Goal: Task Accomplishment & Management: Use online tool/utility

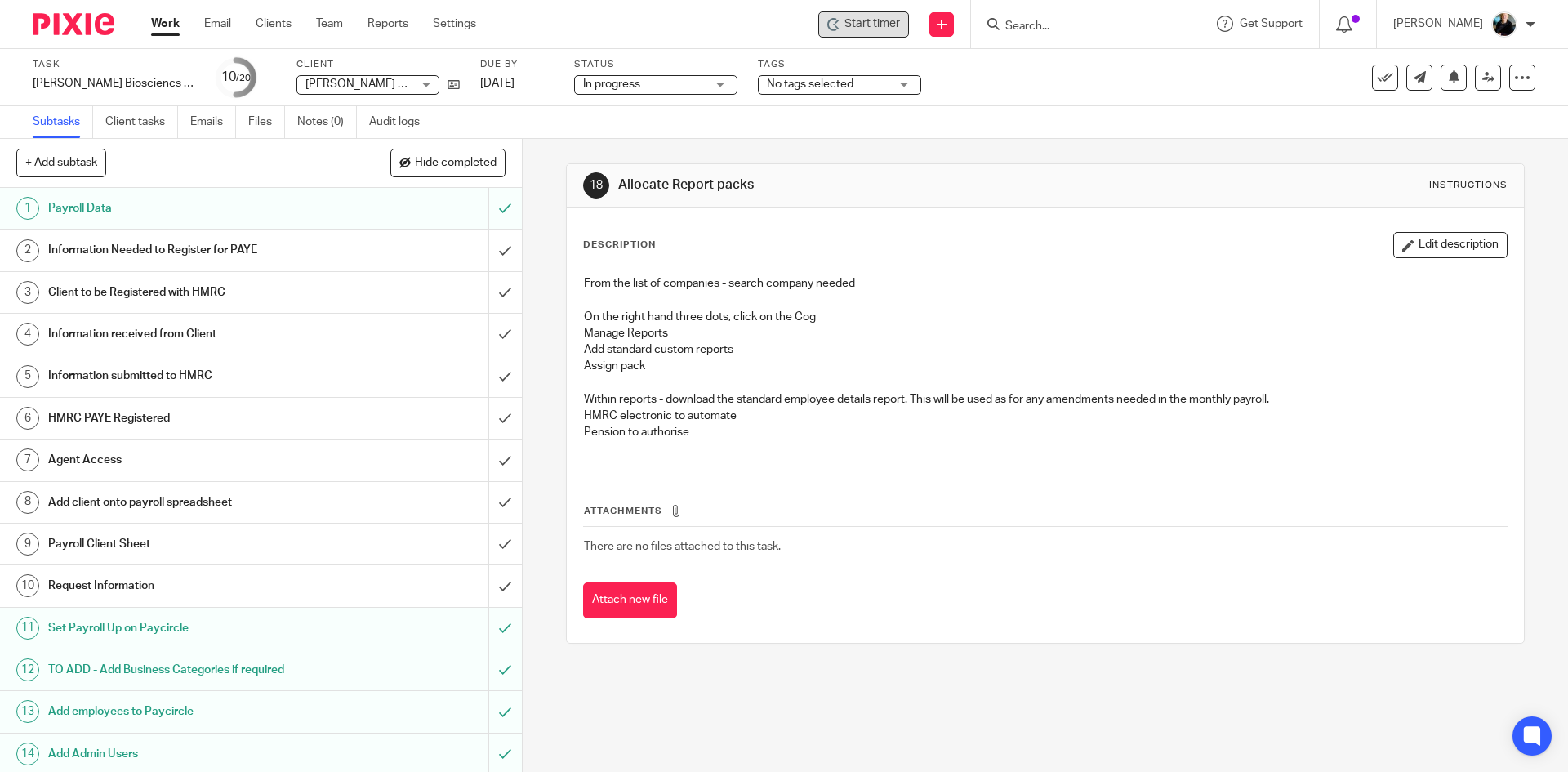
click at [870, 26] on span "Start timer" at bounding box center [872, 24] width 55 height 17
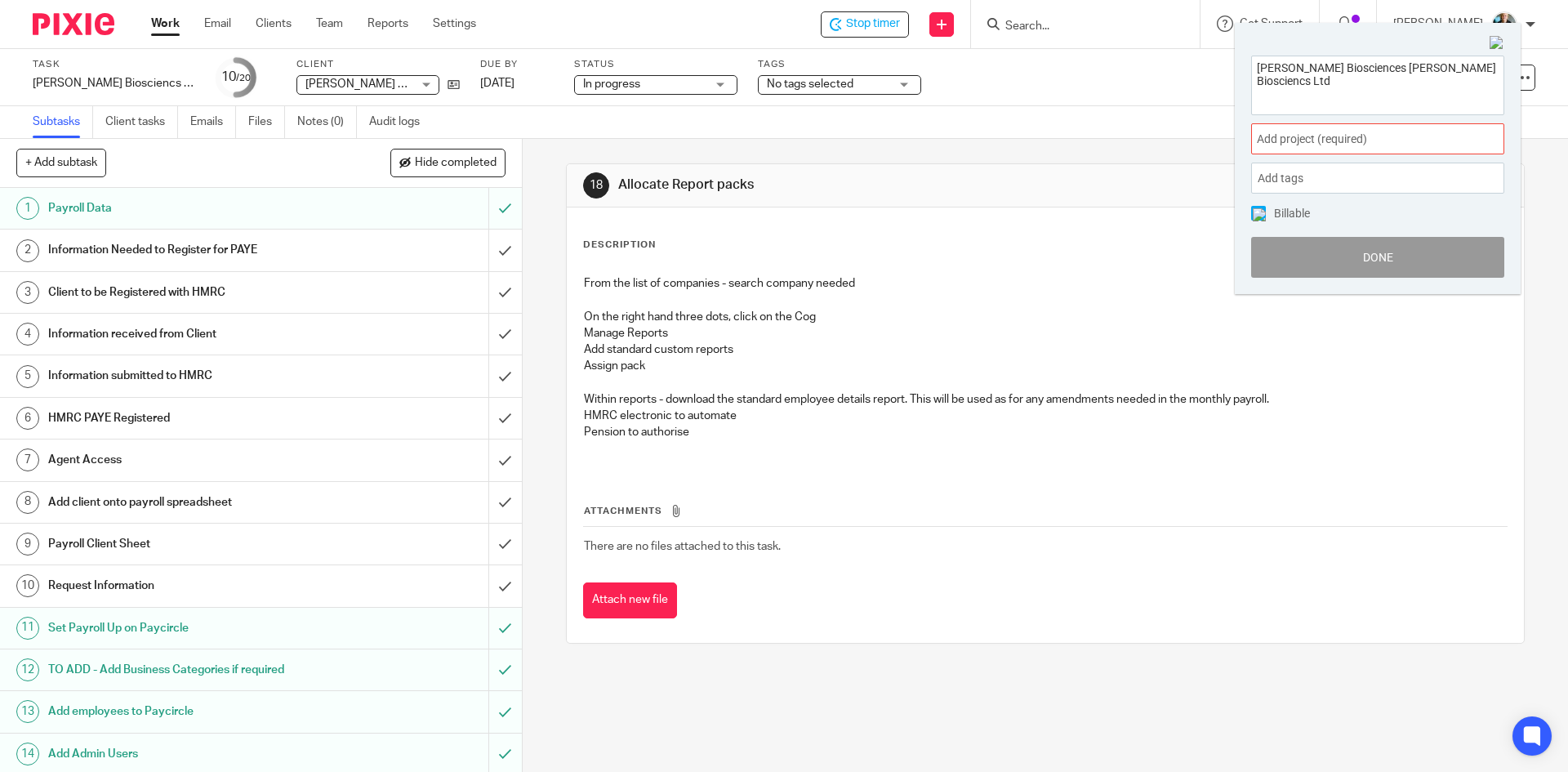
click at [1385, 132] on span "Add project (required) :" at bounding box center [1360, 138] width 206 height 17
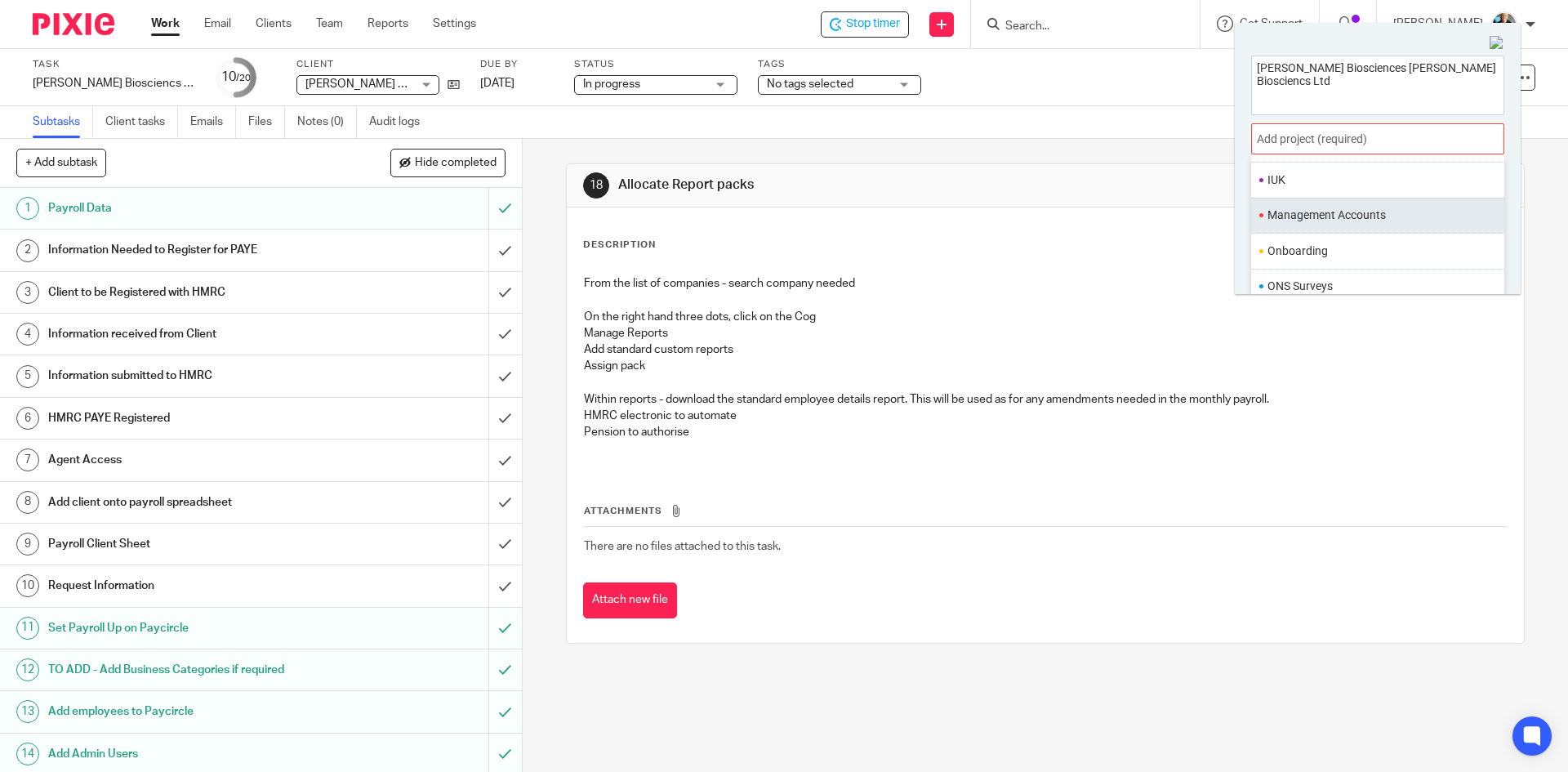
scroll to position [572, 0]
click at [1307, 258] on li "Payroll" at bounding box center [1375, 255] width 213 height 17
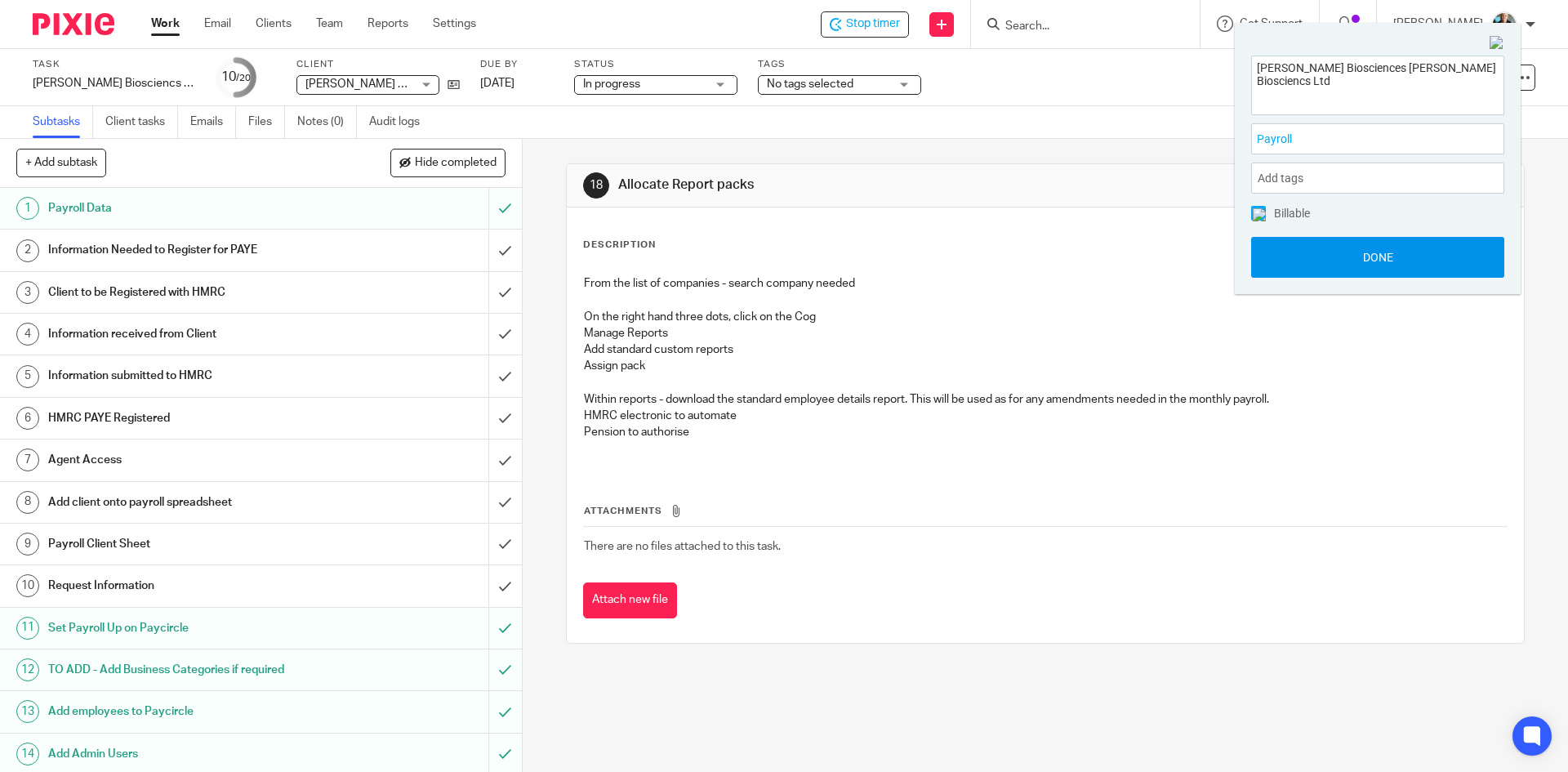
click at [1343, 254] on button "Done" at bounding box center [1378, 257] width 254 height 40
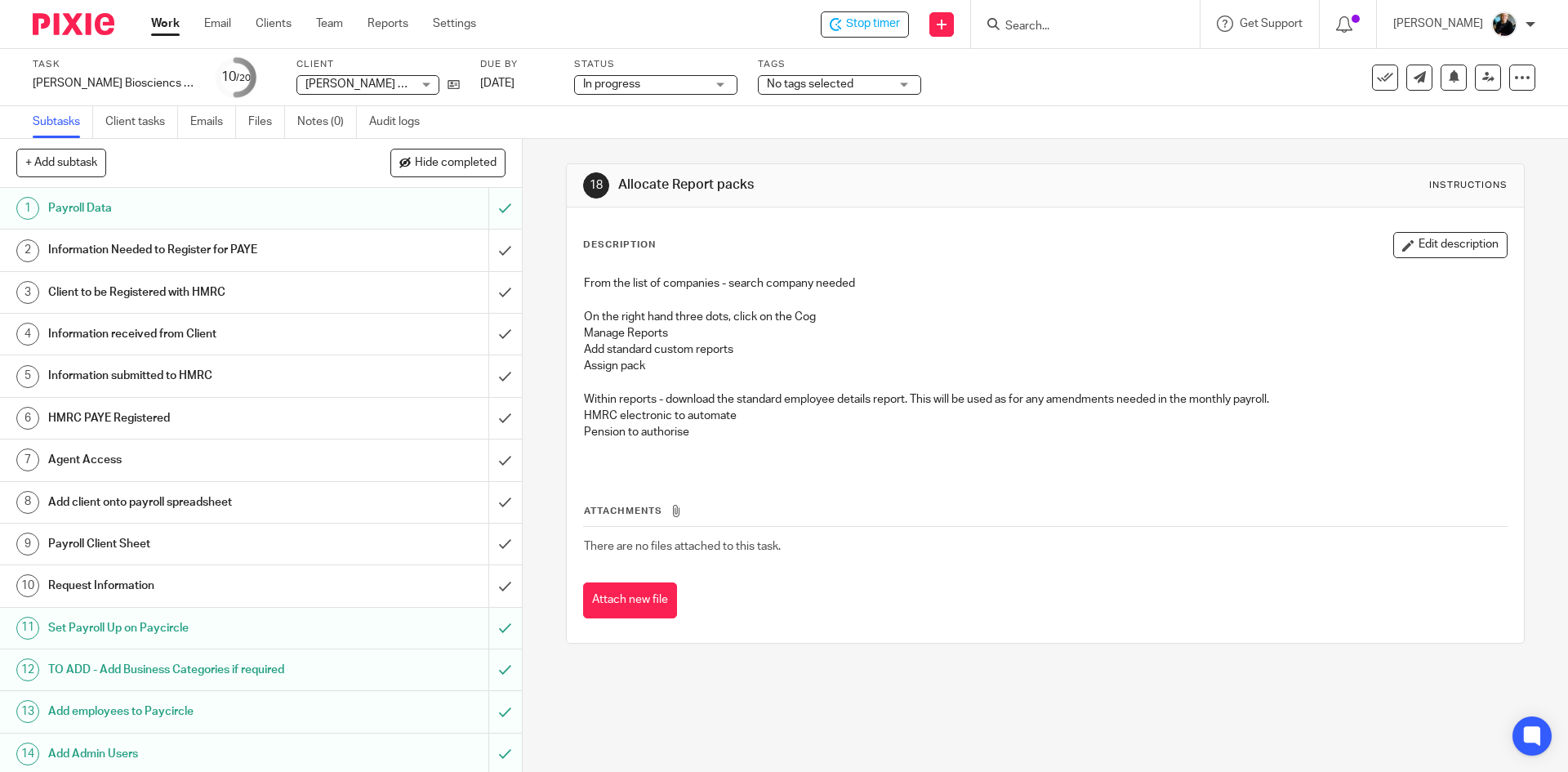
click at [1065, 29] on input "Search" at bounding box center [1077, 27] width 147 height 15
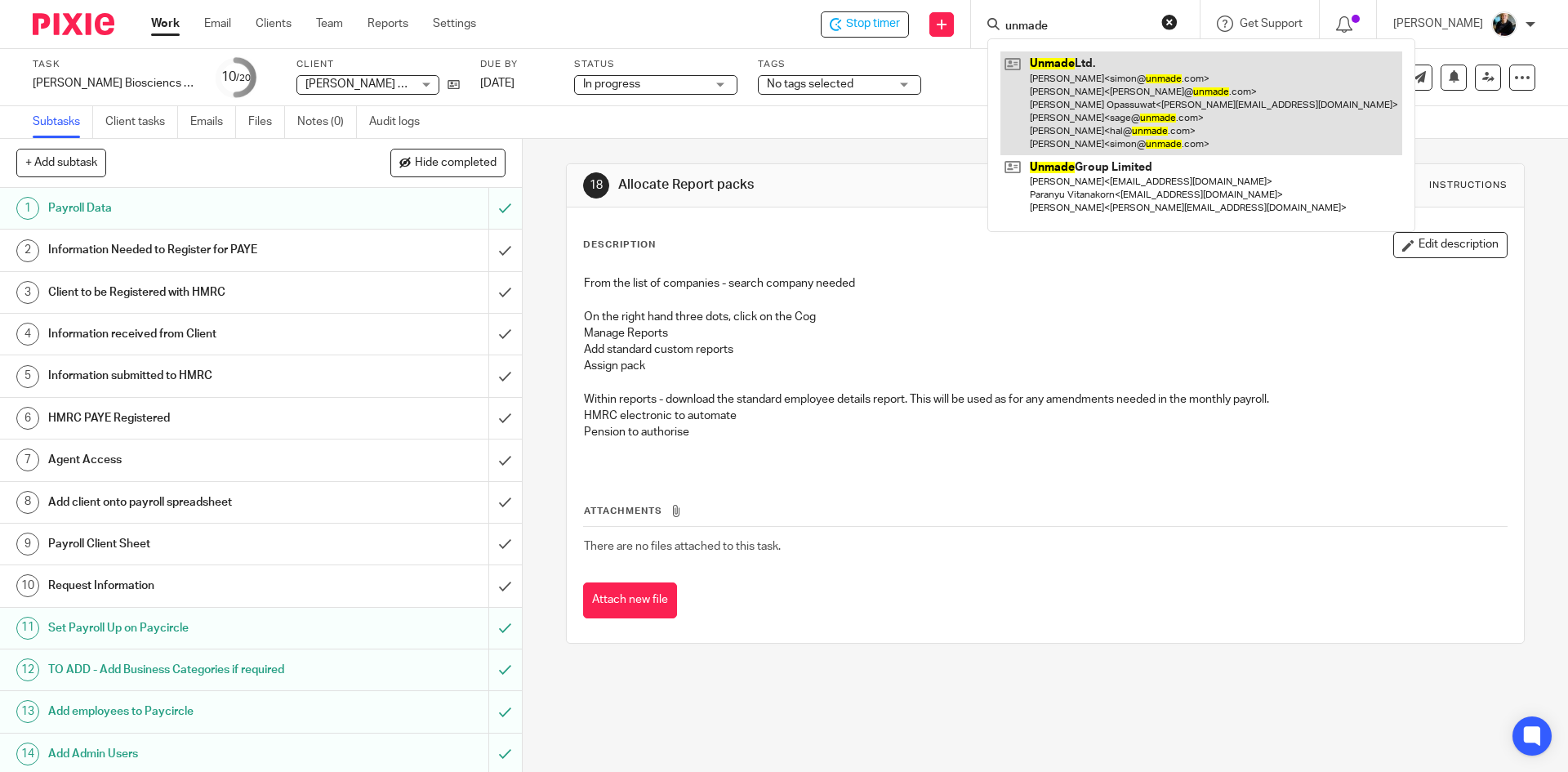
type input "unmade"
click at [1116, 87] on link at bounding box center [1201, 103] width 402 height 104
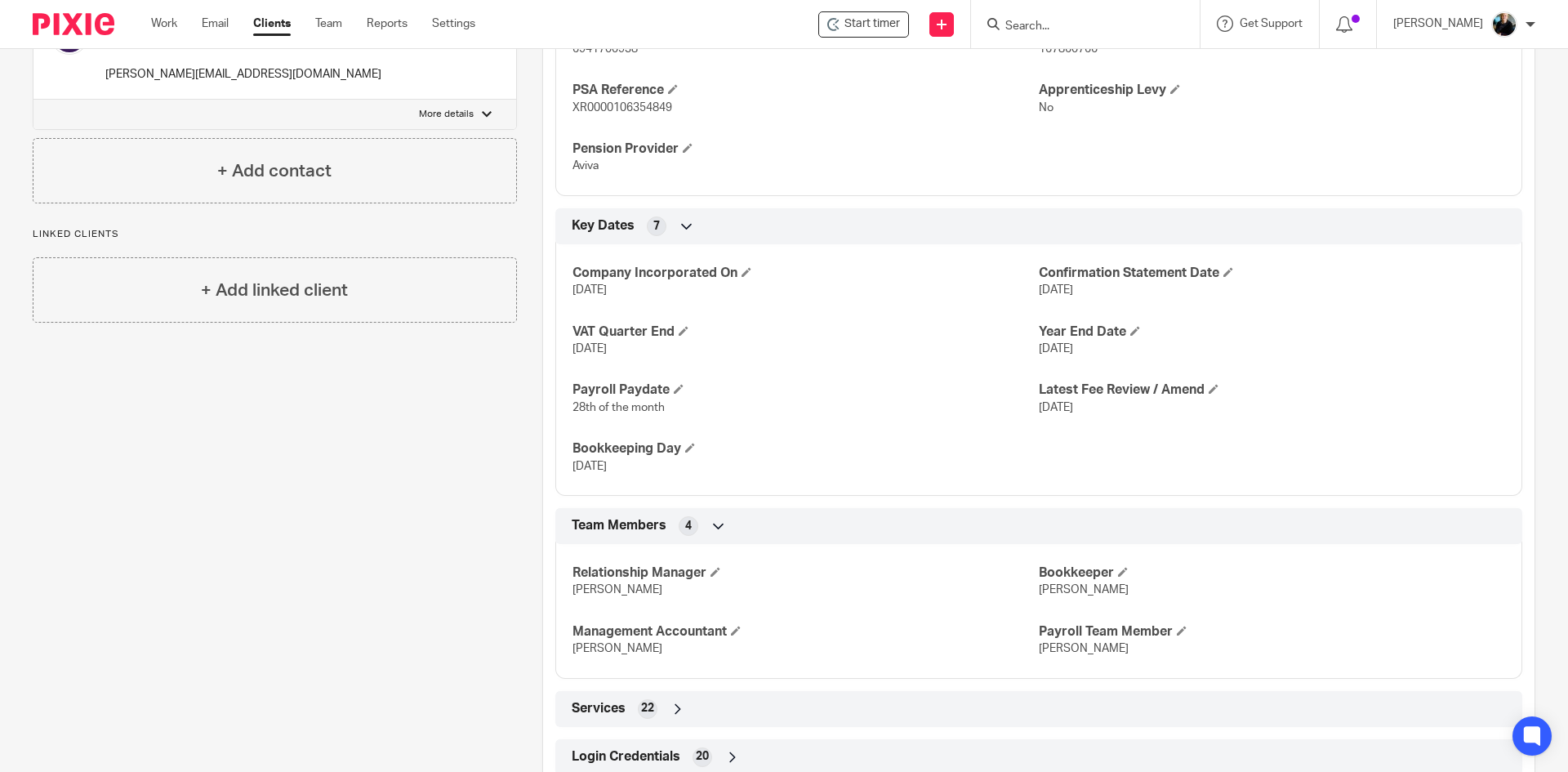
scroll to position [923, 0]
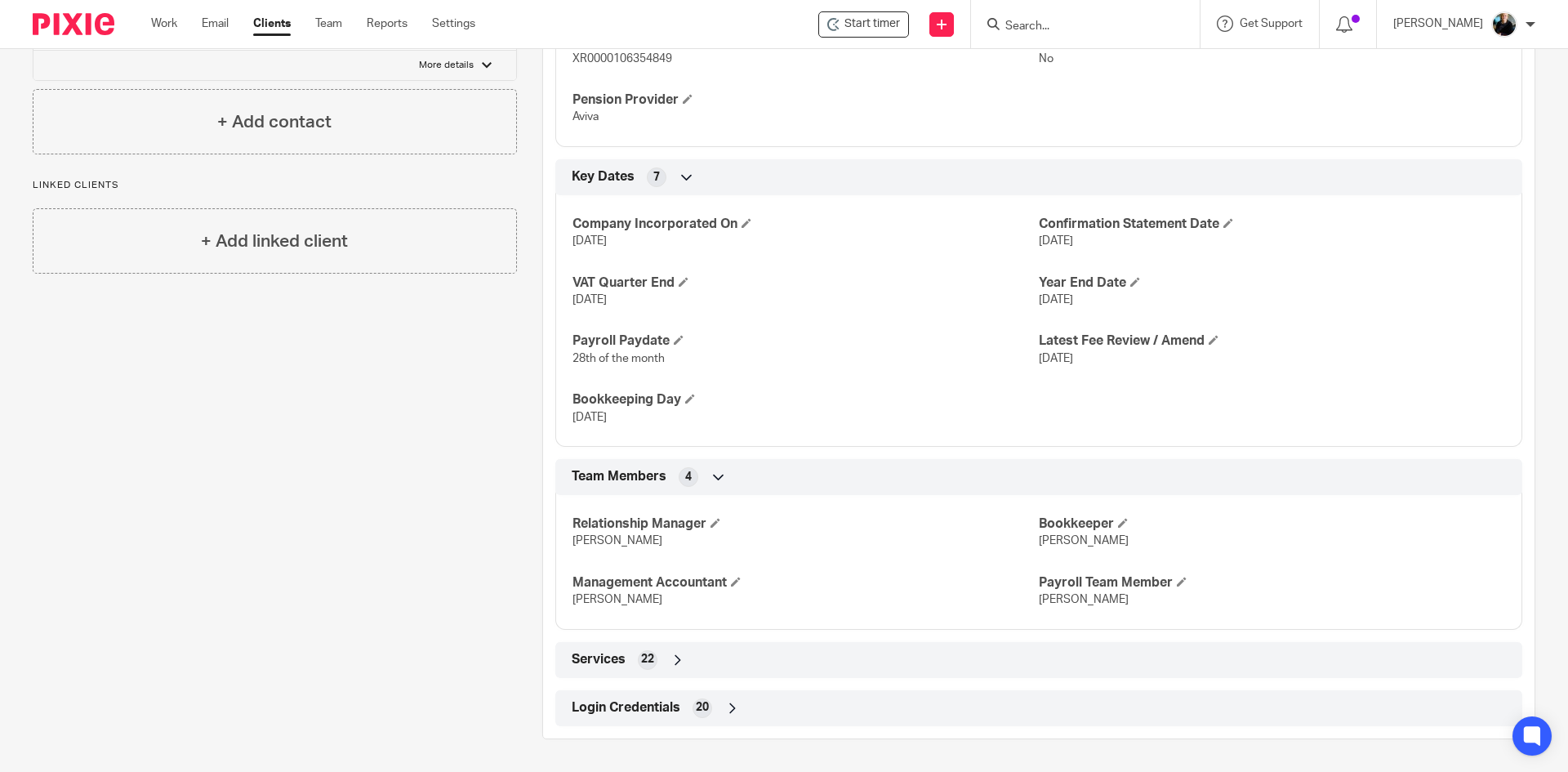
click at [732, 708] on icon at bounding box center [732, 708] width 17 height 17
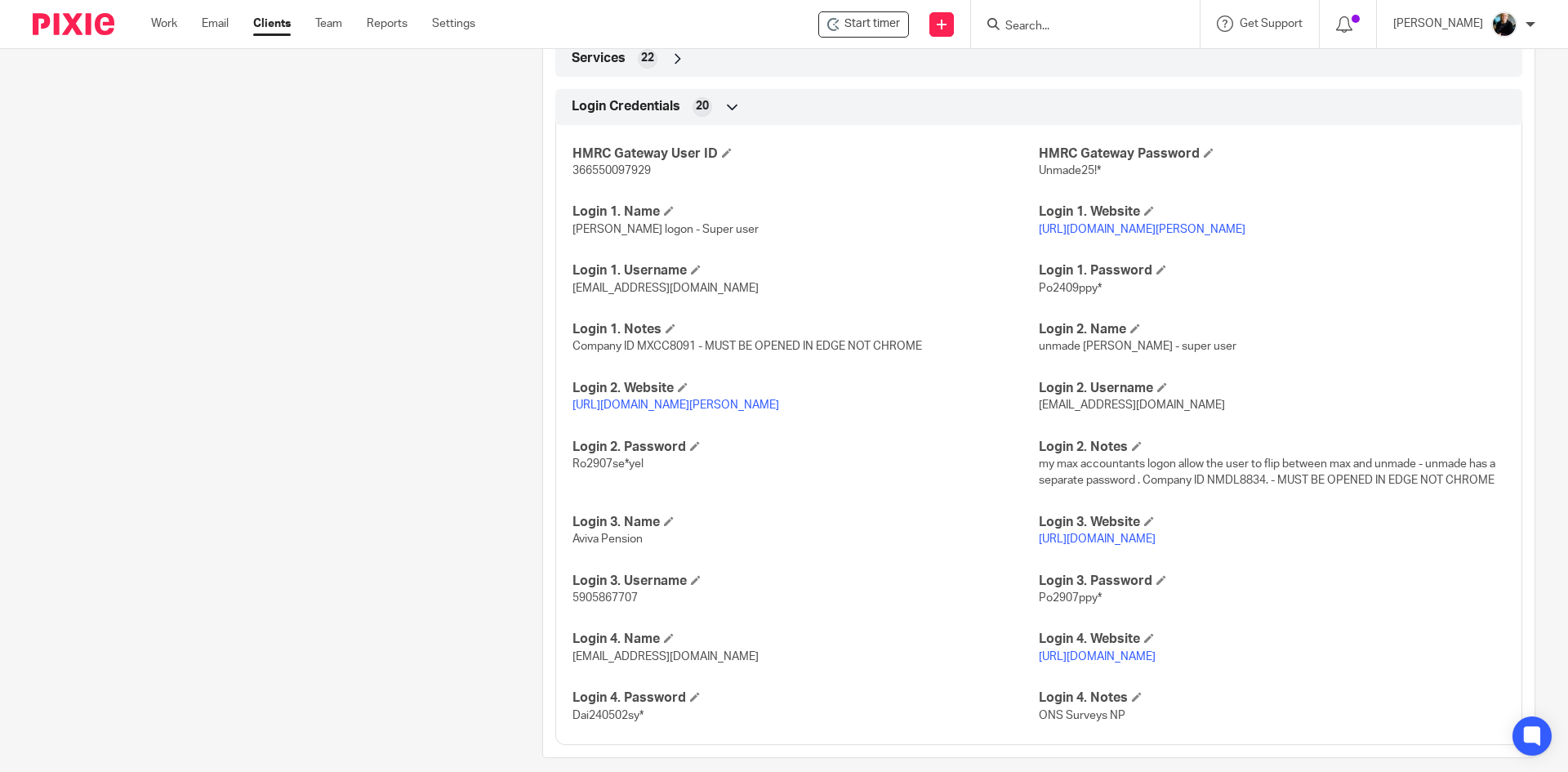
scroll to position [1496, 0]
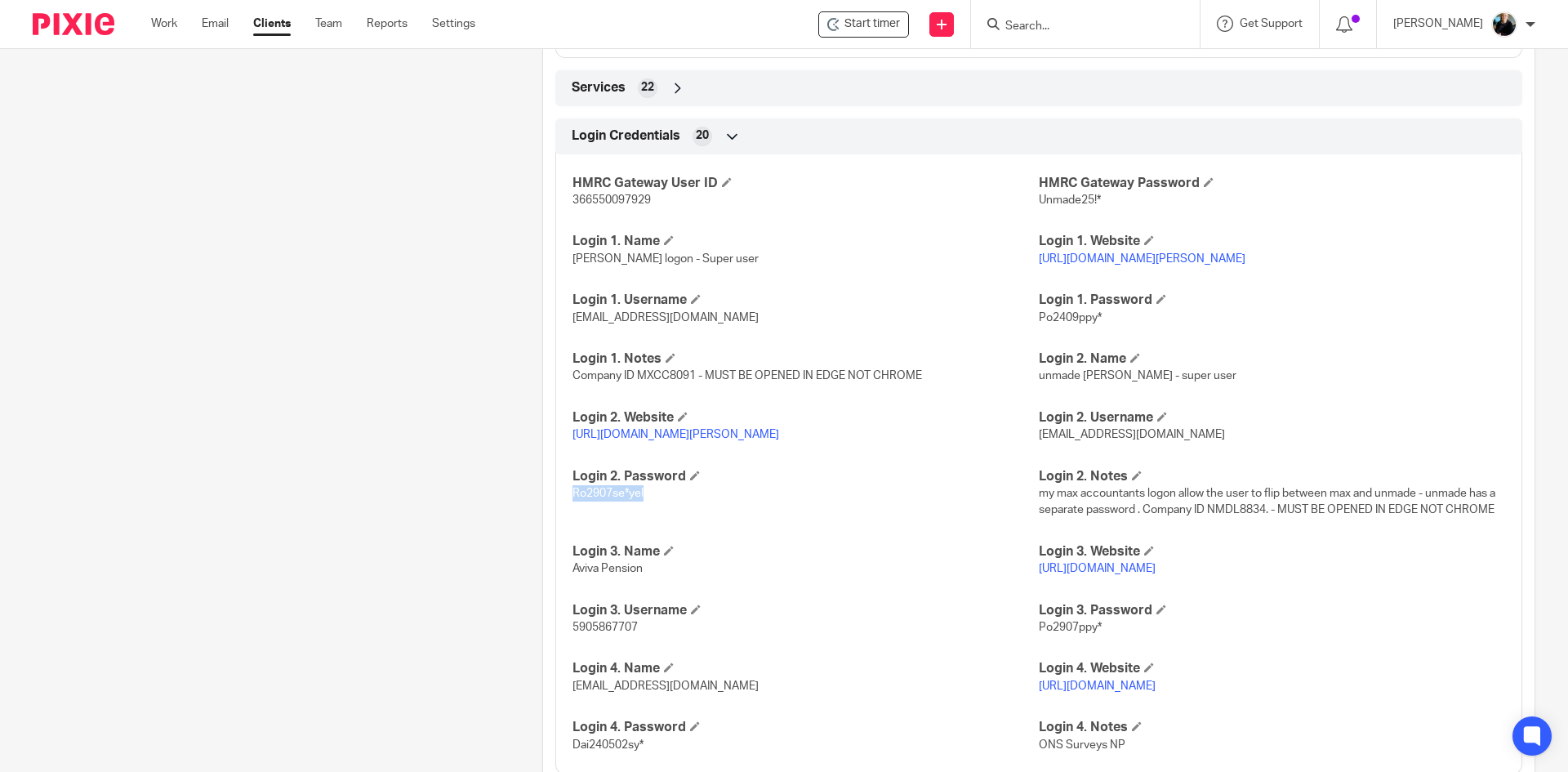
drag, startPoint x: 643, startPoint y: 522, endPoint x: 585, endPoint y: 521, distance: 58.0
click at [572, 502] on p "Ro2907se*yel" at bounding box center [805, 494] width 467 height 17
copy span "o2907se*yel"
click at [800, 519] on div "Login 2. Password Ro2907se*yel" at bounding box center [805, 493] width 467 height 50
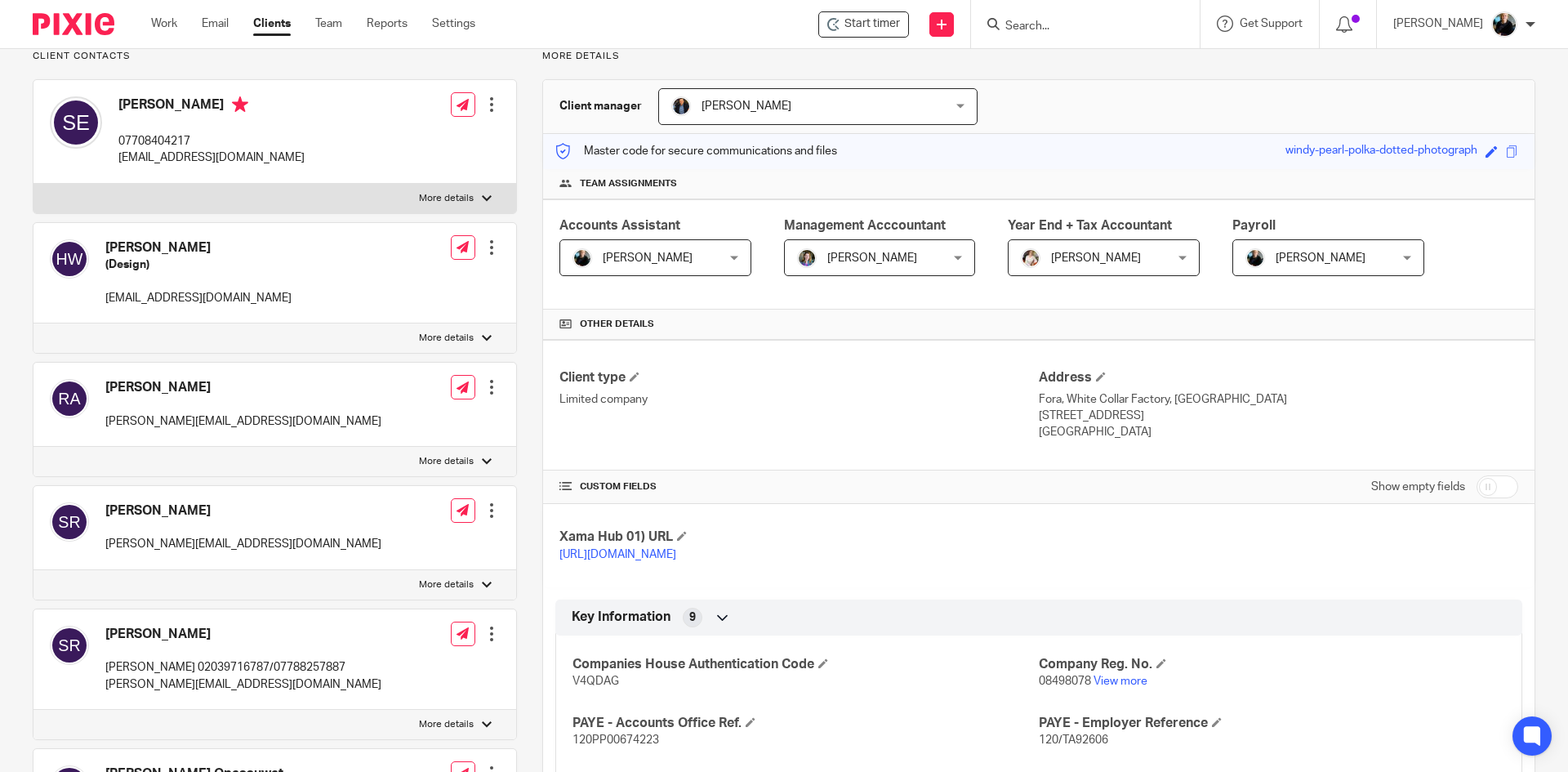
scroll to position [0, 0]
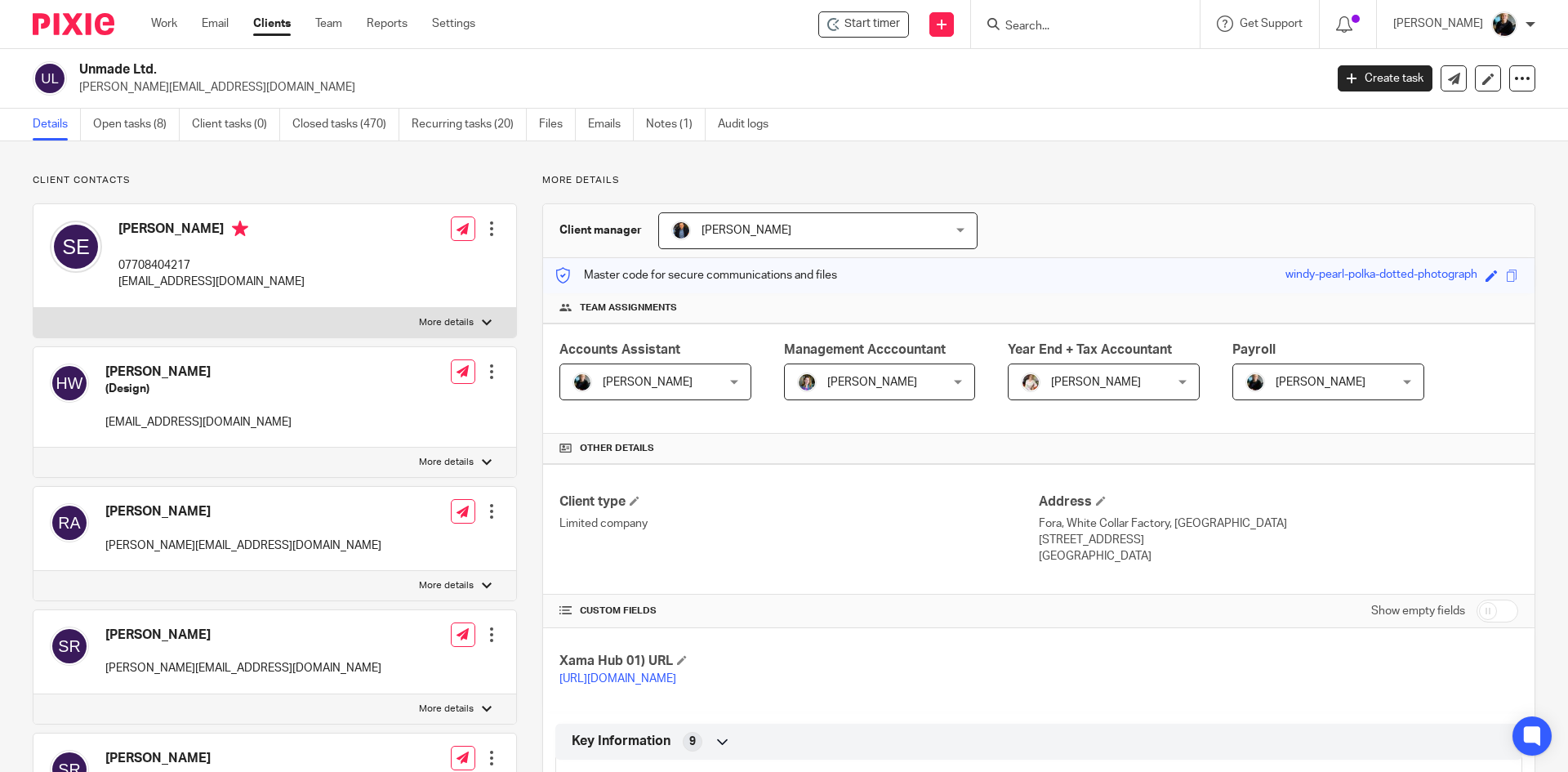
drag, startPoint x: 1088, startPoint y: 93, endPoint x: 1052, endPoint y: 48, distance: 57.6
click at [1087, 93] on p "simon@unmade.com" at bounding box center [696, 87] width 1234 height 17
click at [1052, 21] on input "Search" at bounding box center [1077, 27] width 147 height 15
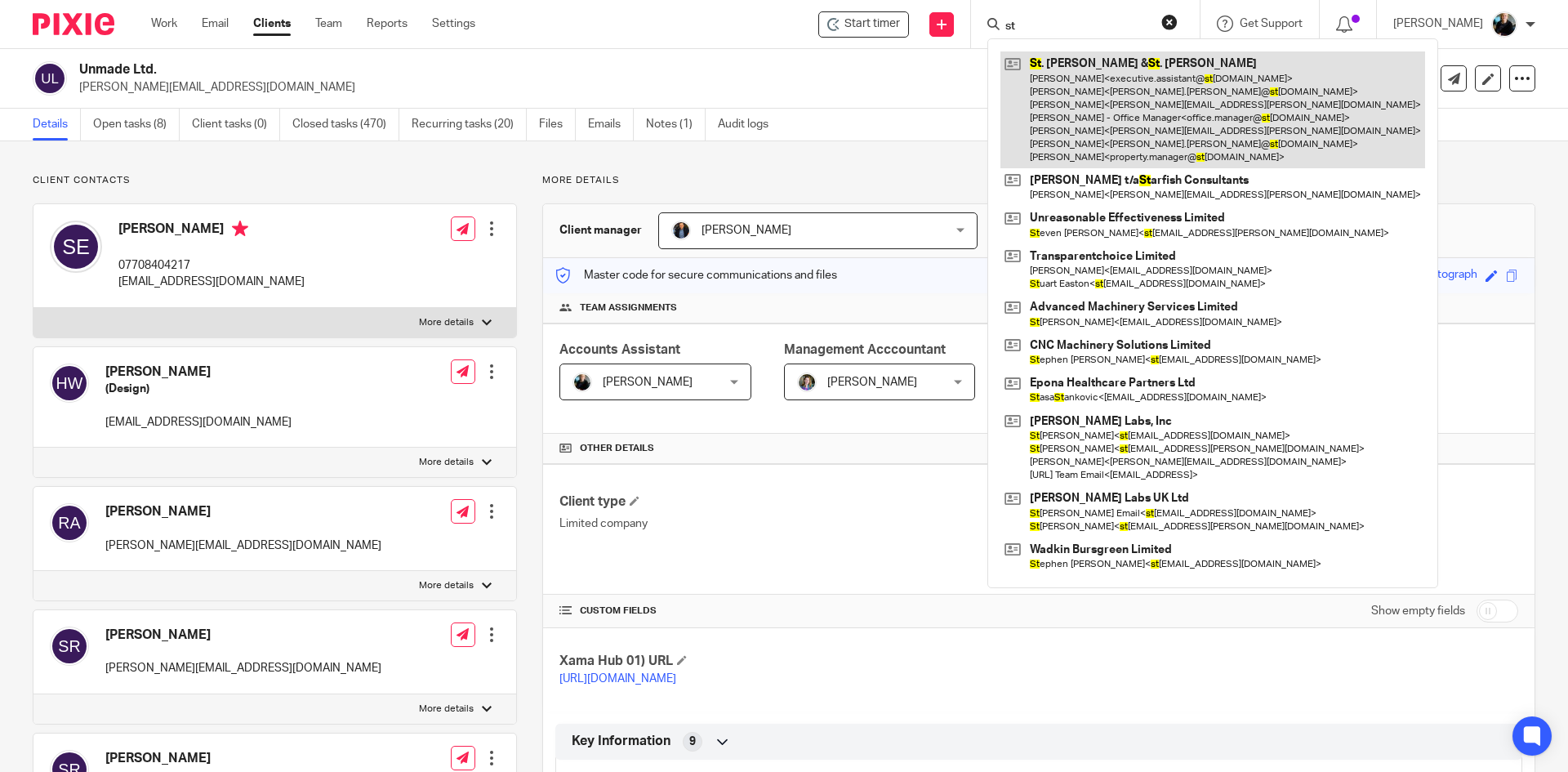
type input "st"
click at [1197, 121] on link at bounding box center [1213, 110] width 424 height 116
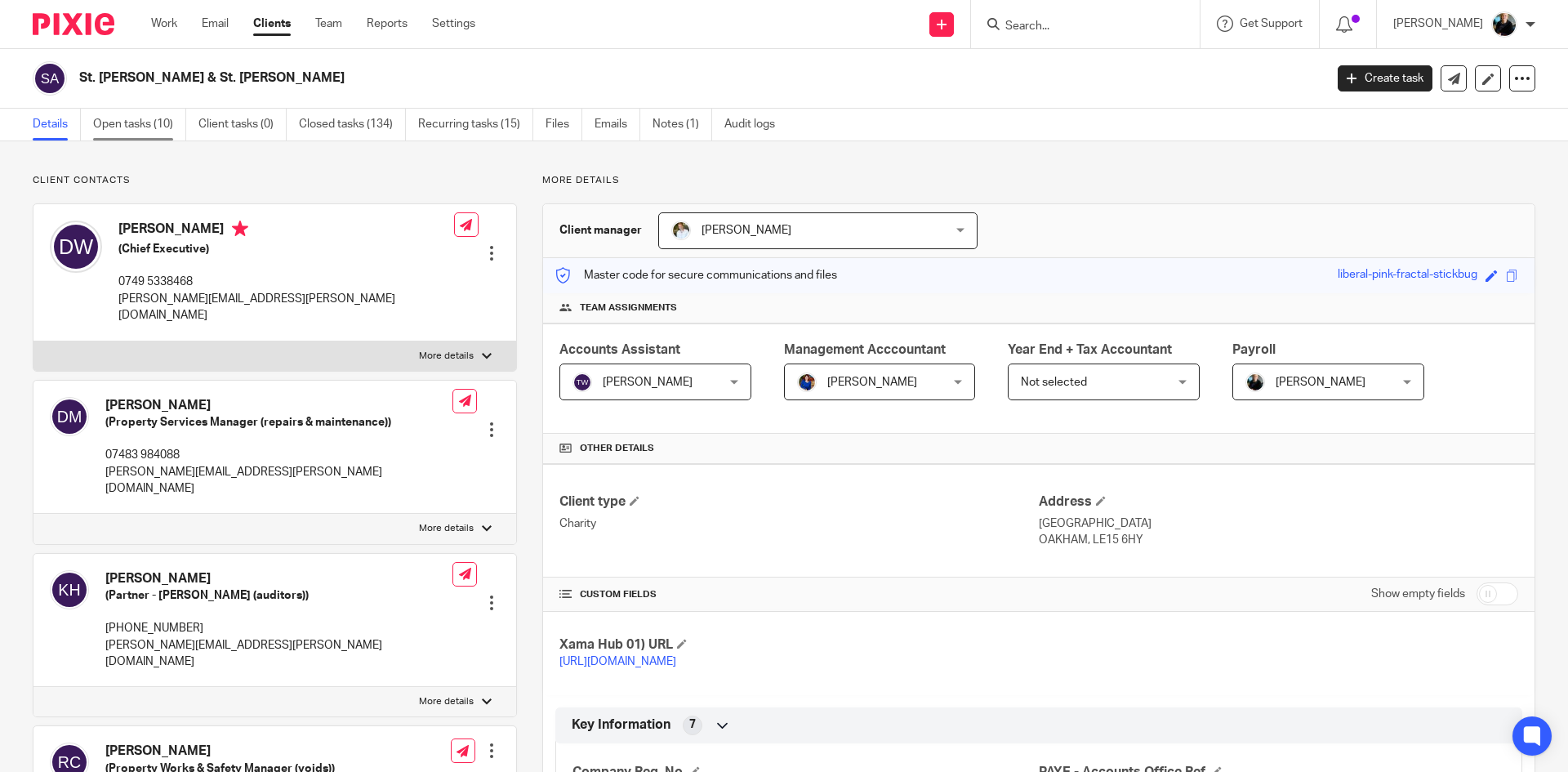
click at [148, 125] on link "Open tasks (10)" at bounding box center [139, 124] width 93 height 32
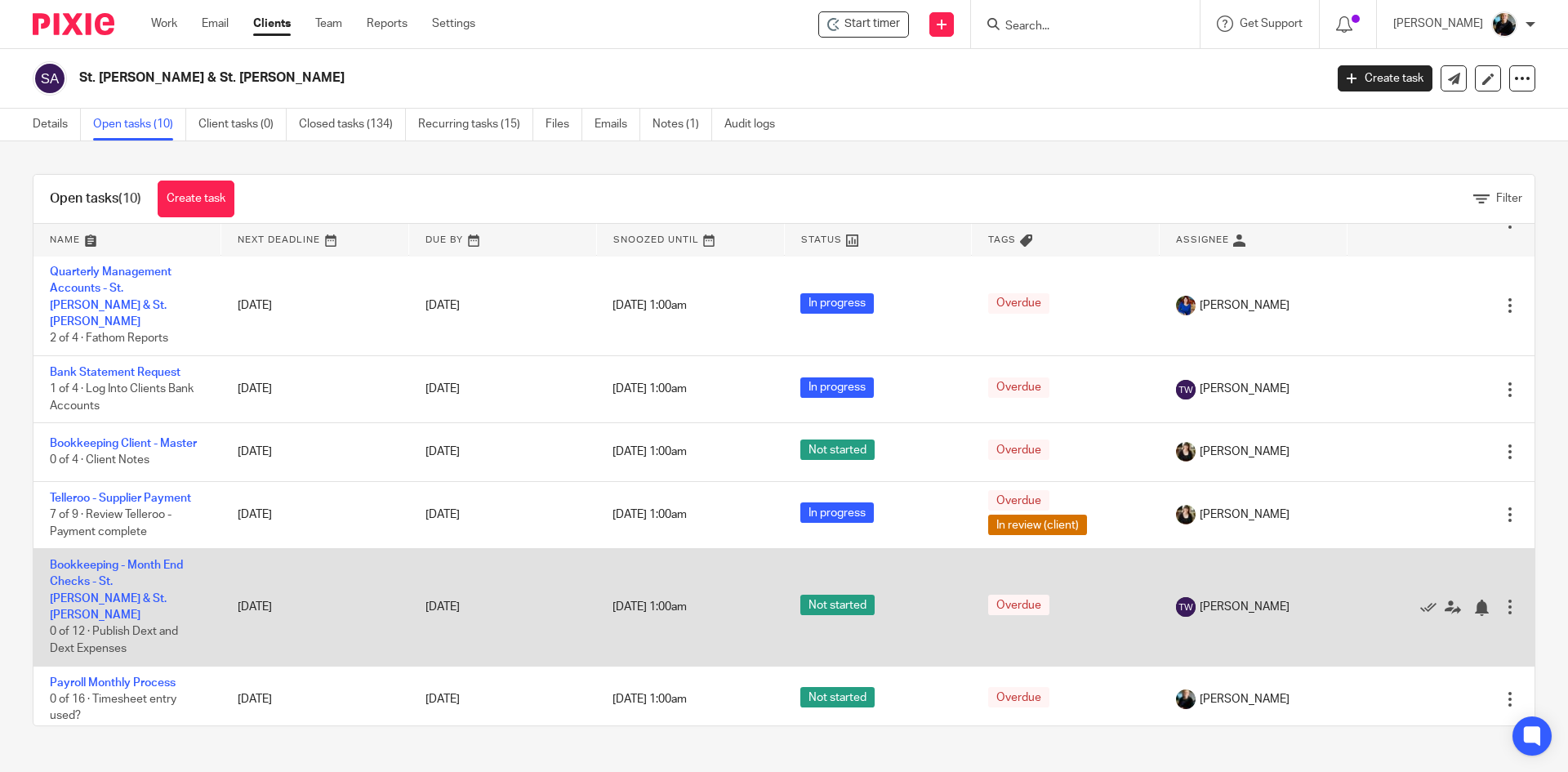
scroll to position [164, 0]
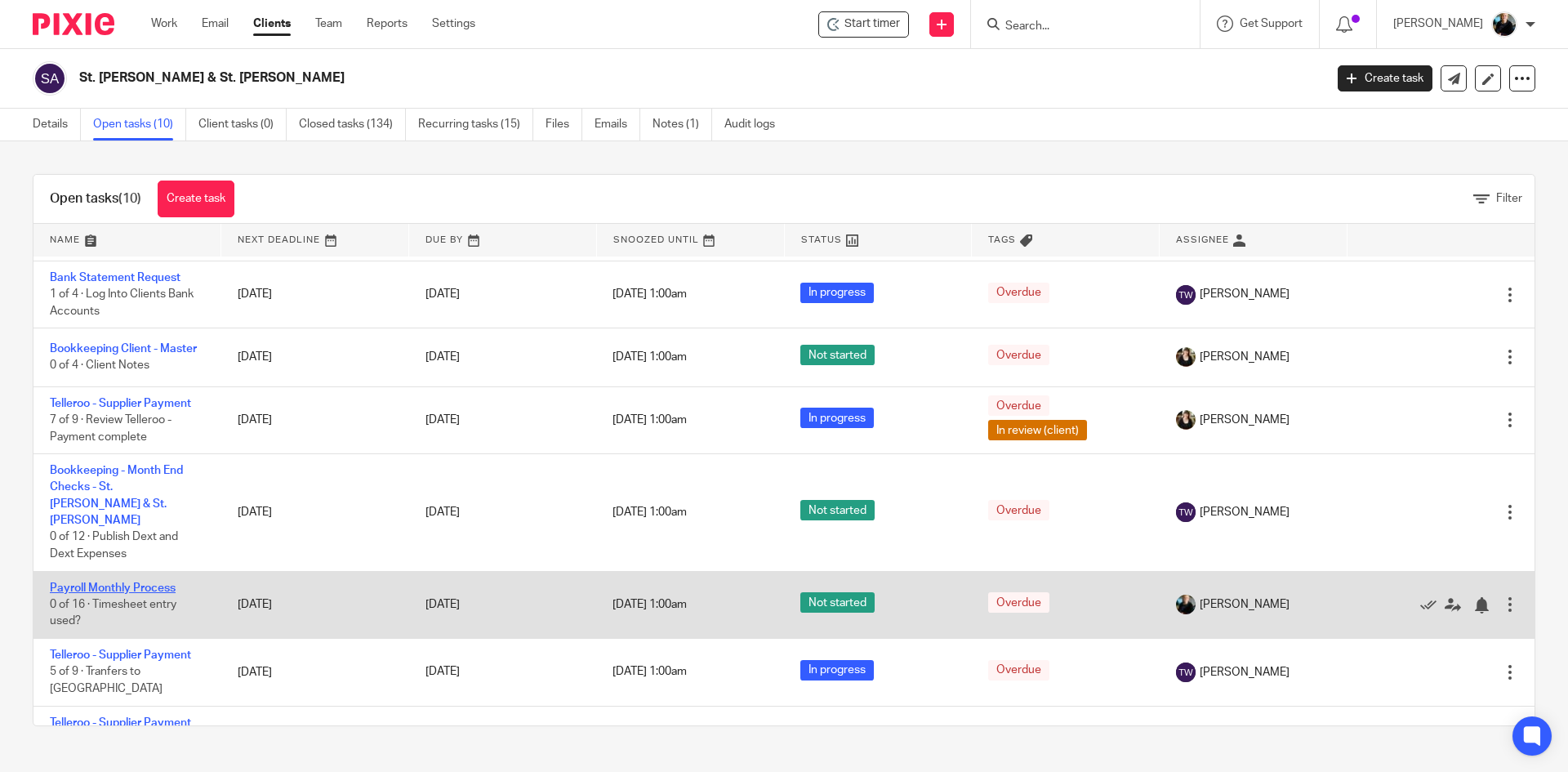
click at [82, 582] on link "Payroll Monthly Process" at bounding box center [112, 588] width 125 height 12
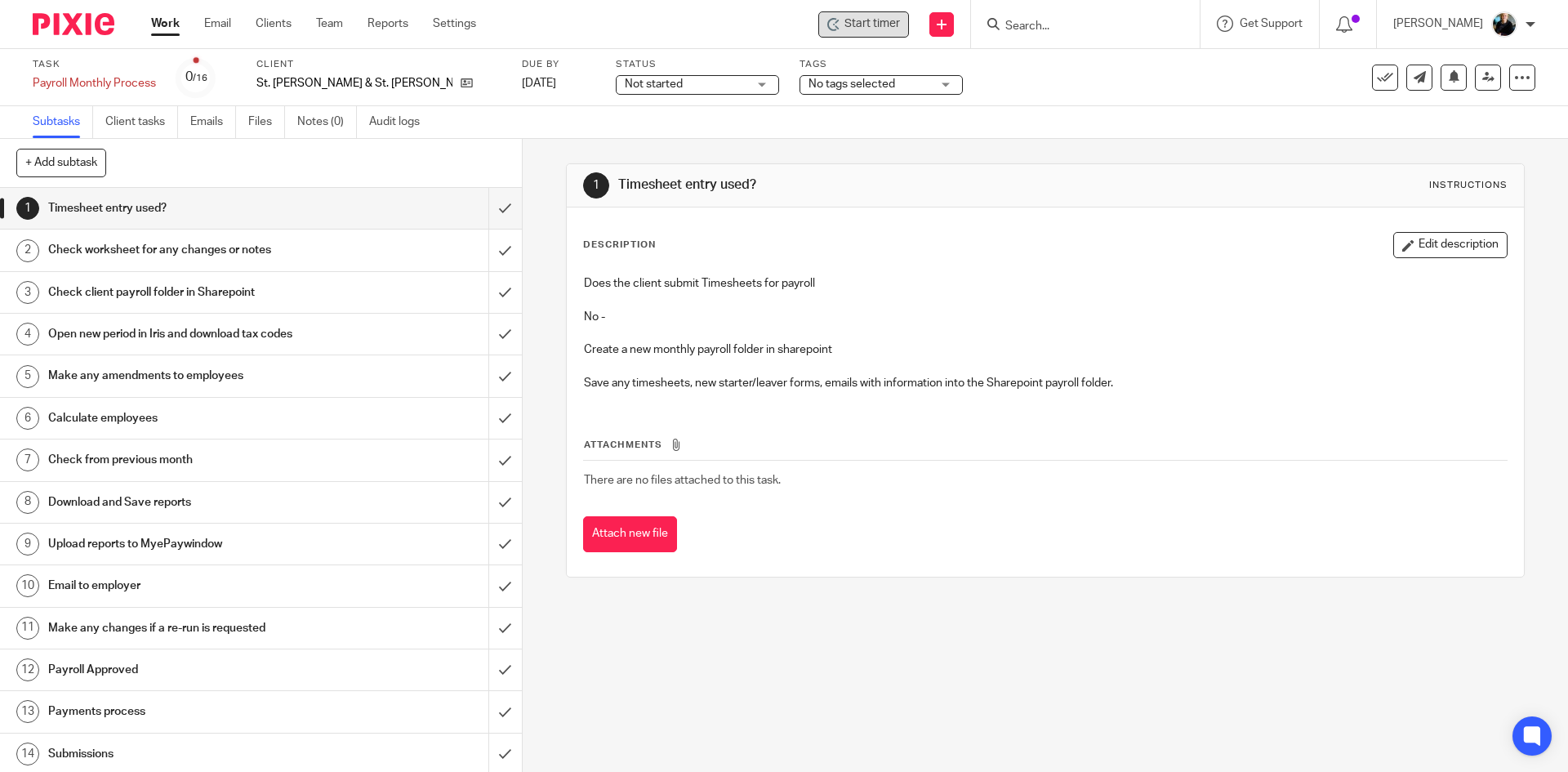
click at [867, 29] on span "Start timer" at bounding box center [872, 24] width 55 height 17
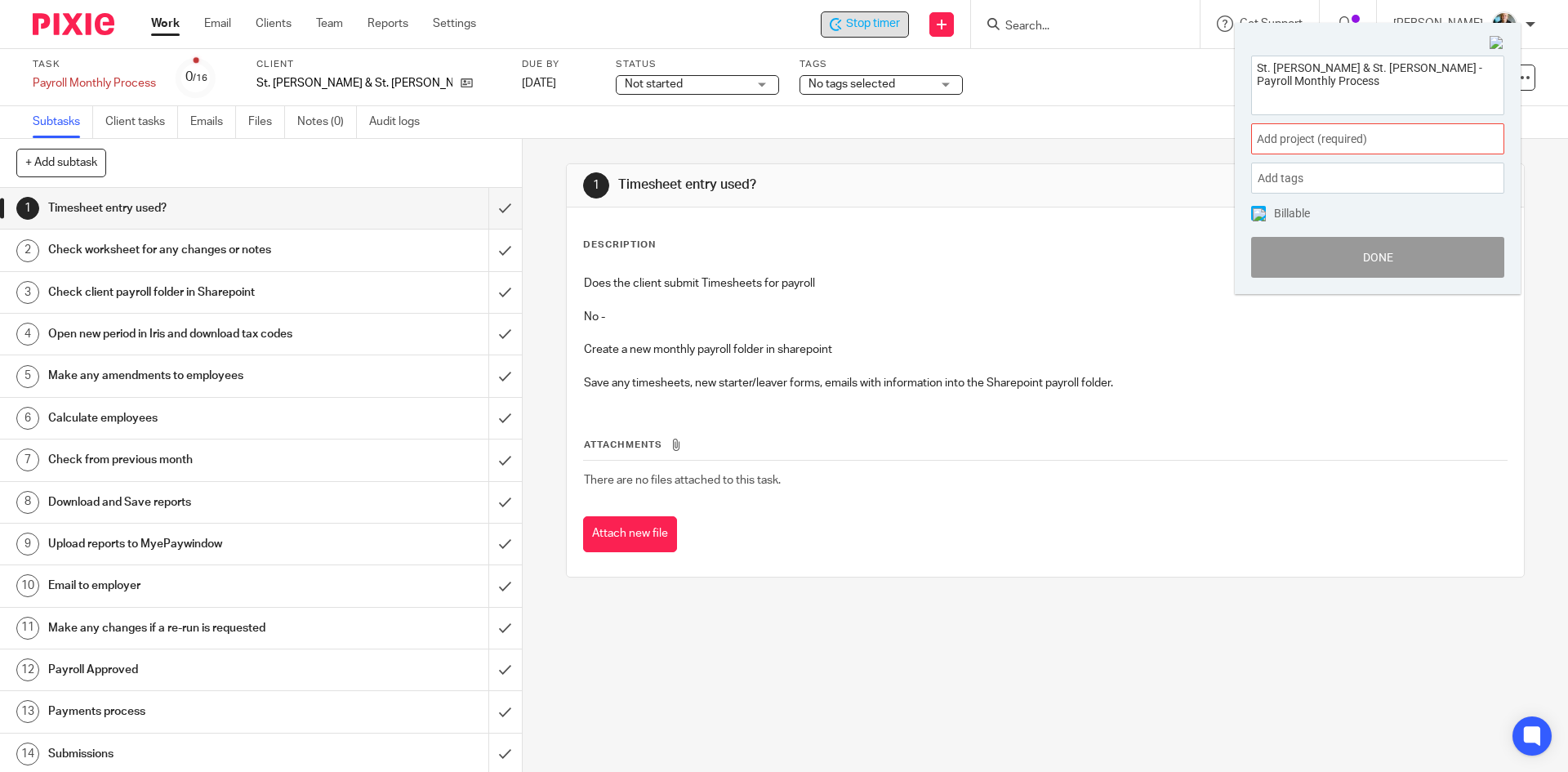
click at [1327, 141] on span "Add project (required) :" at bounding box center [1360, 138] width 206 height 17
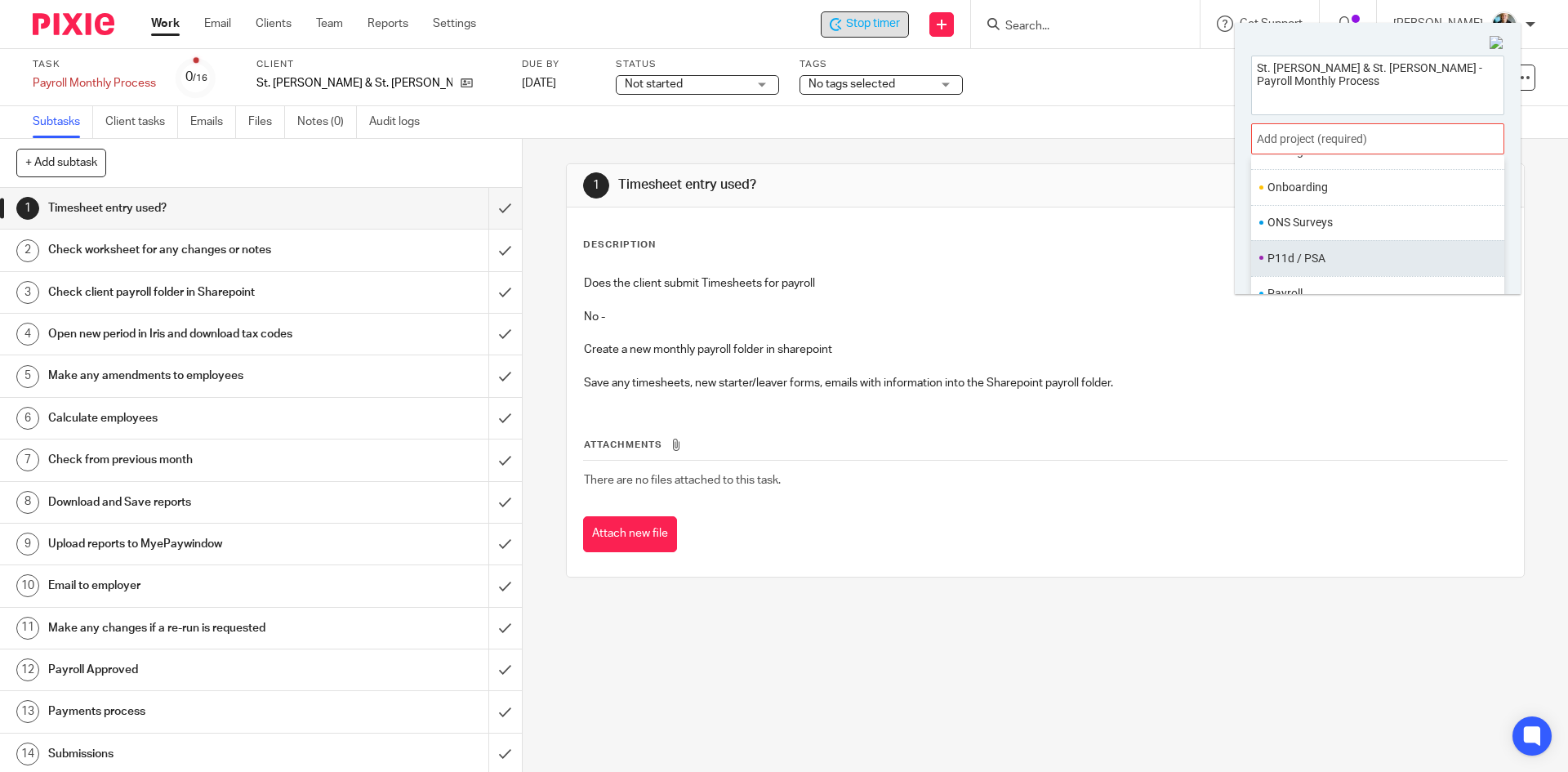
scroll to position [572, 0]
click at [1295, 256] on li "Payroll" at bounding box center [1375, 255] width 213 height 17
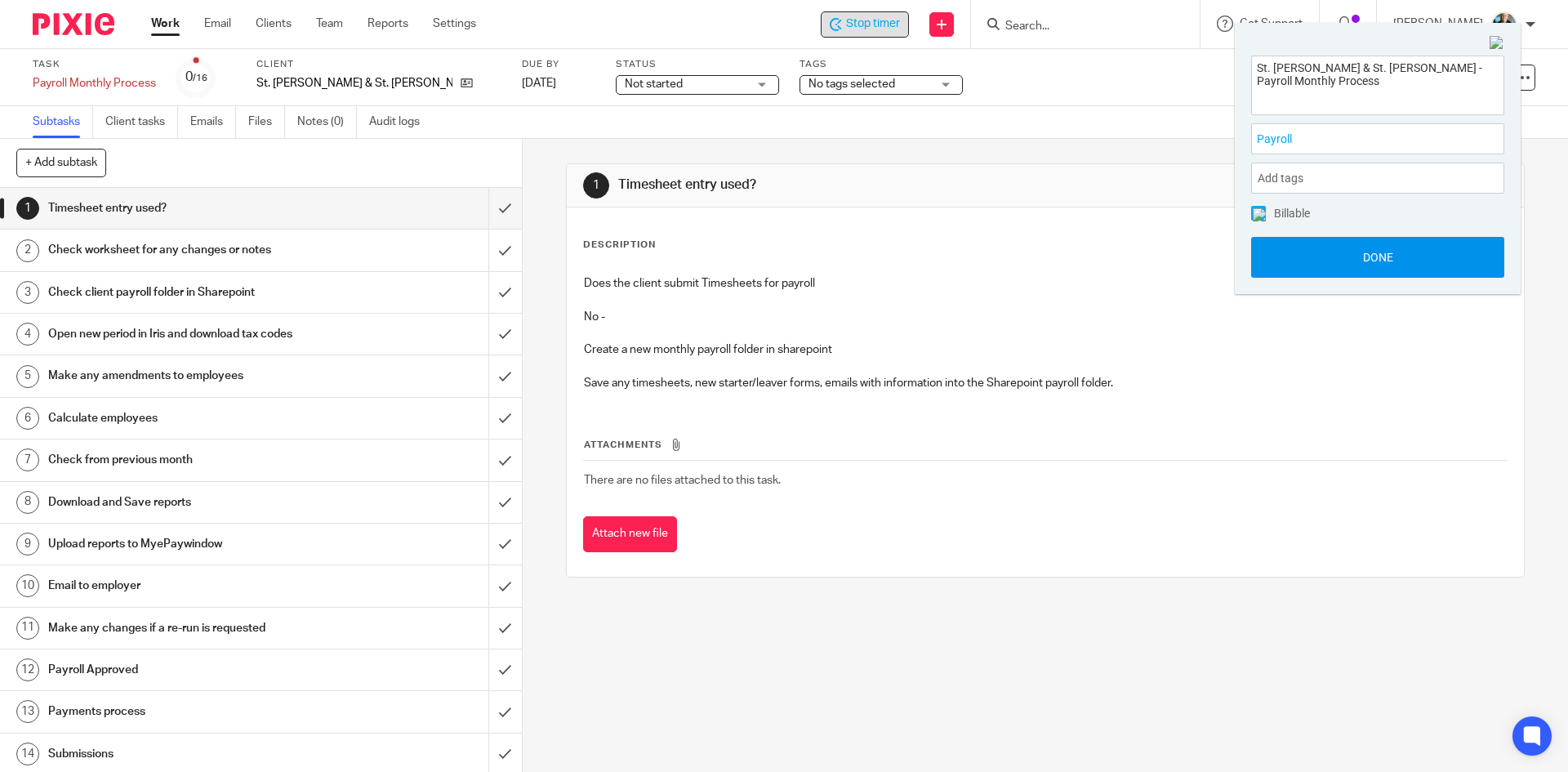
click at [1344, 255] on button "Done" at bounding box center [1378, 257] width 254 height 40
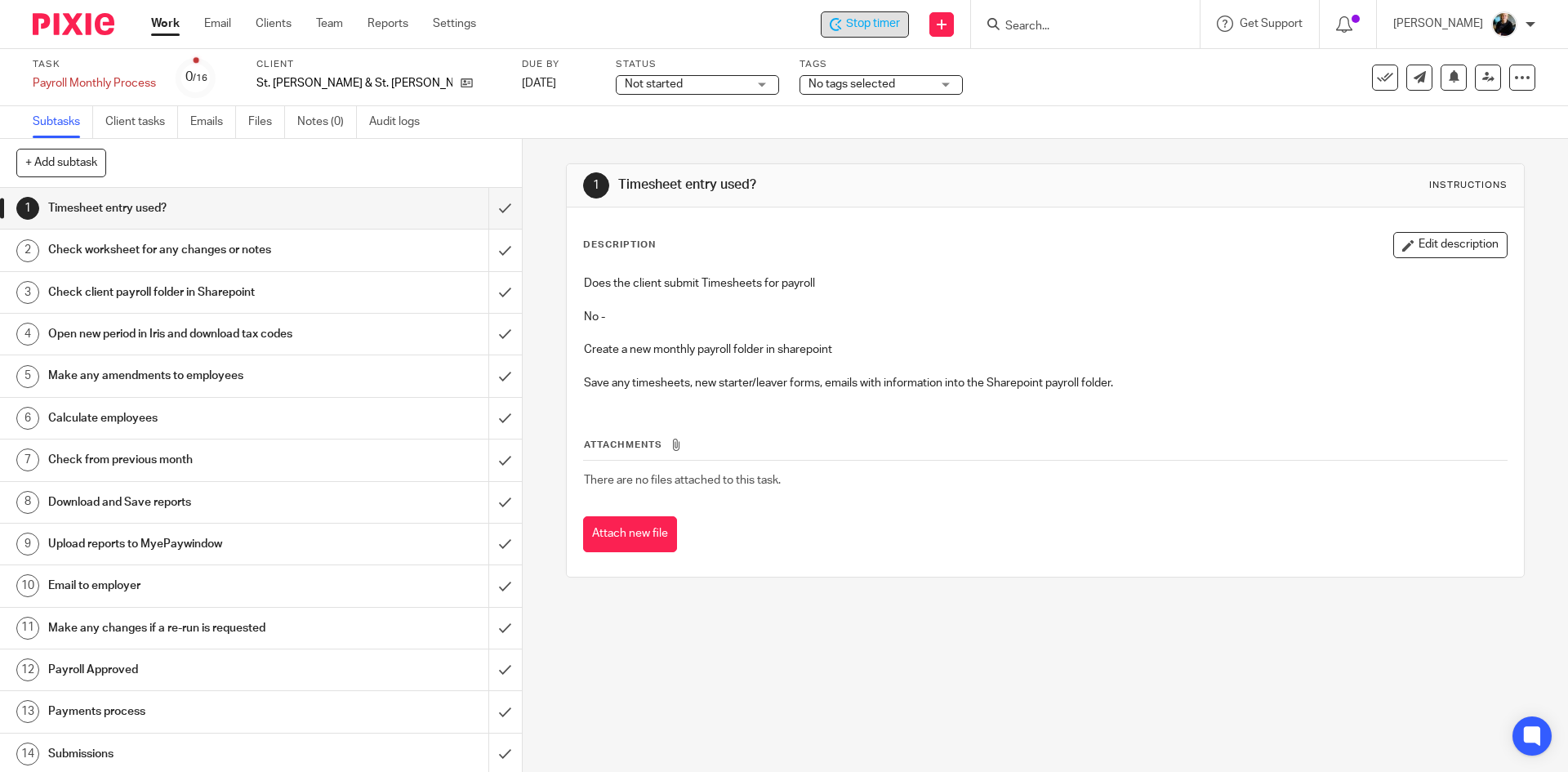
click at [885, 26] on span "Stop timer" at bounding box center [873, 24] width 54 height 17
click at [1068, 20] on input "Search" at bounding box center [1077, 27] width 147 height 15
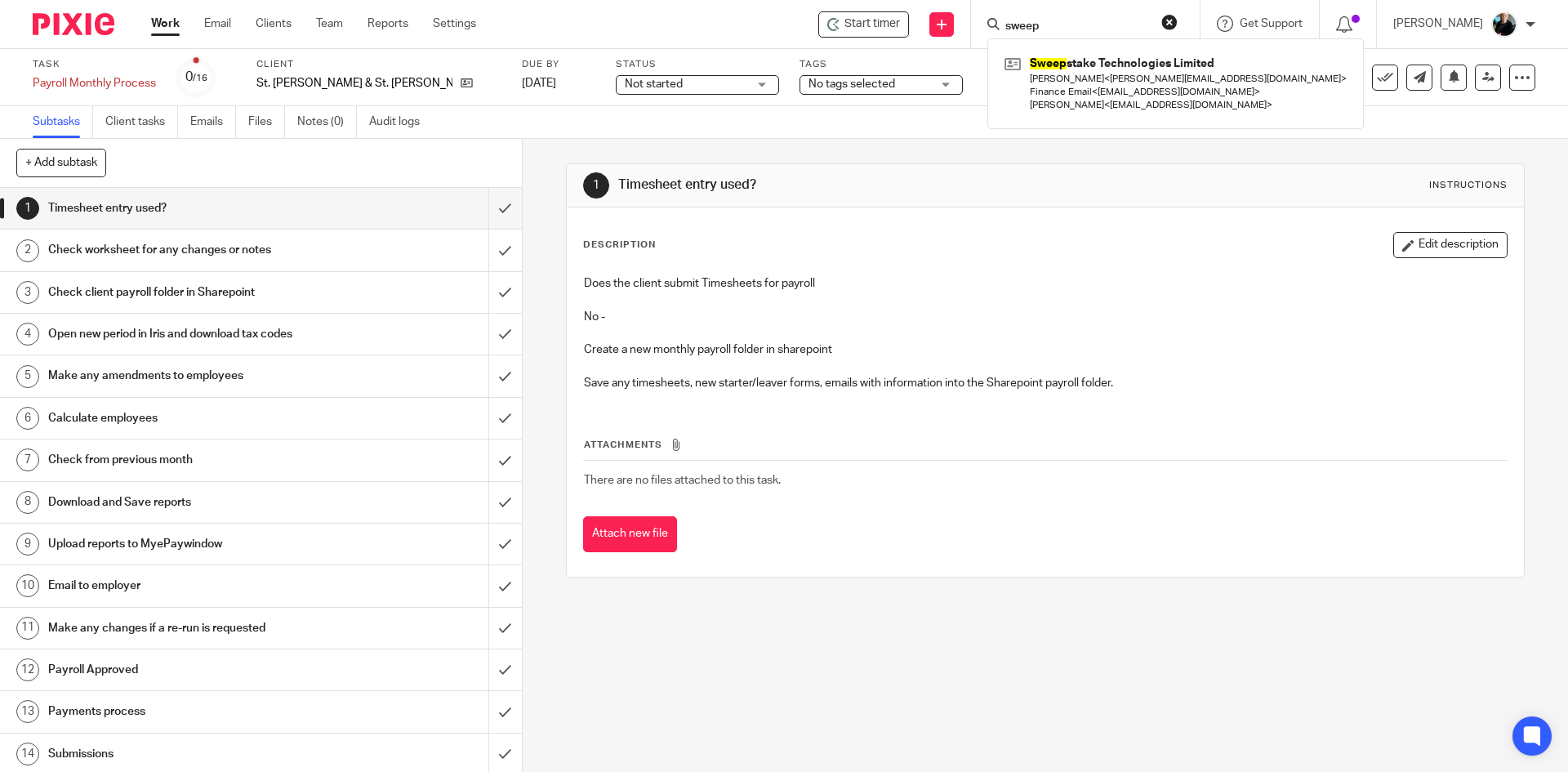
type input "sweep"
click button "submit" at bounding box center [0, 0] width 0 height 0
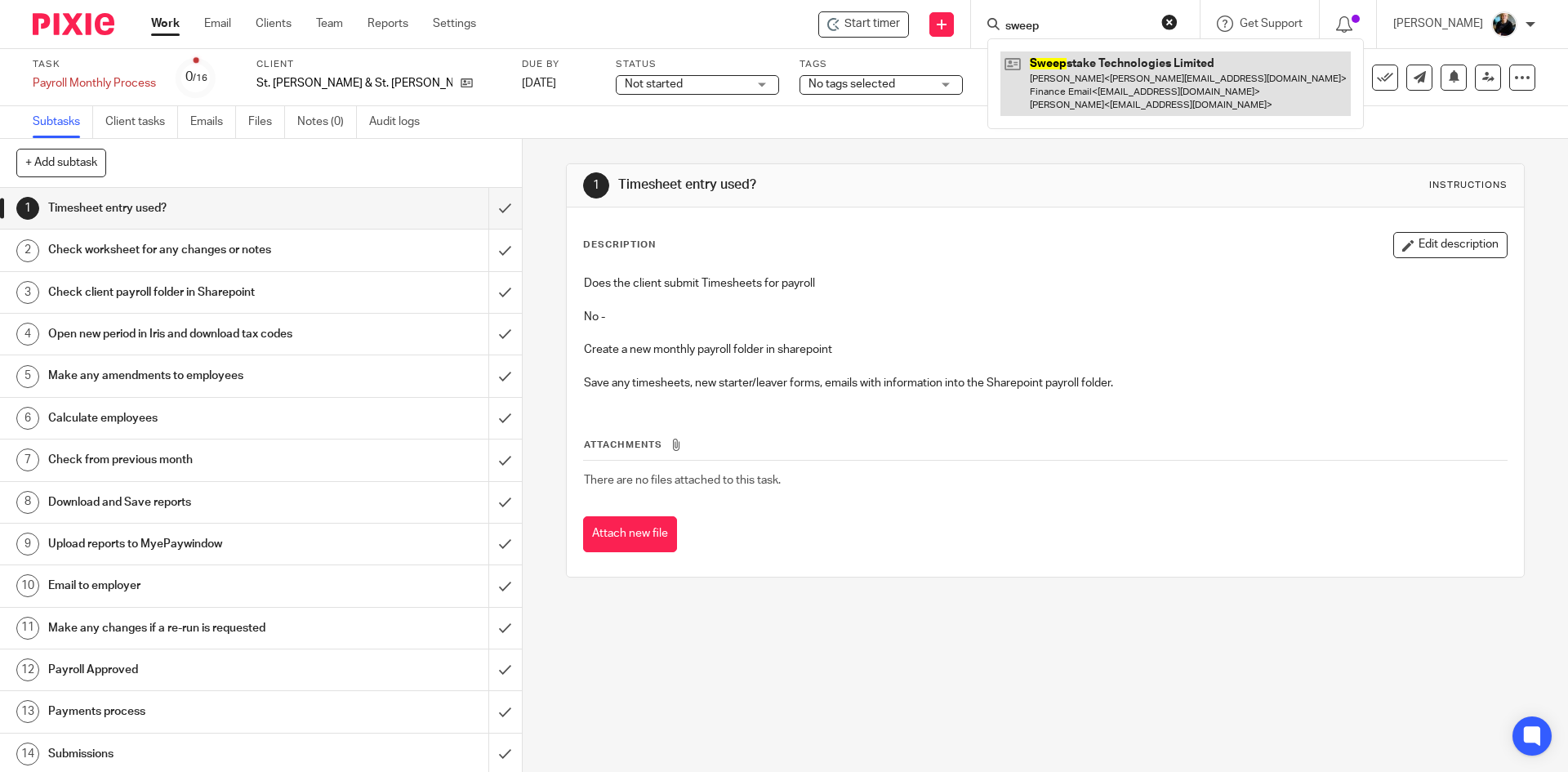
click at [1137, 55] on link at bounding box center [1175, 83] width 350 height 64
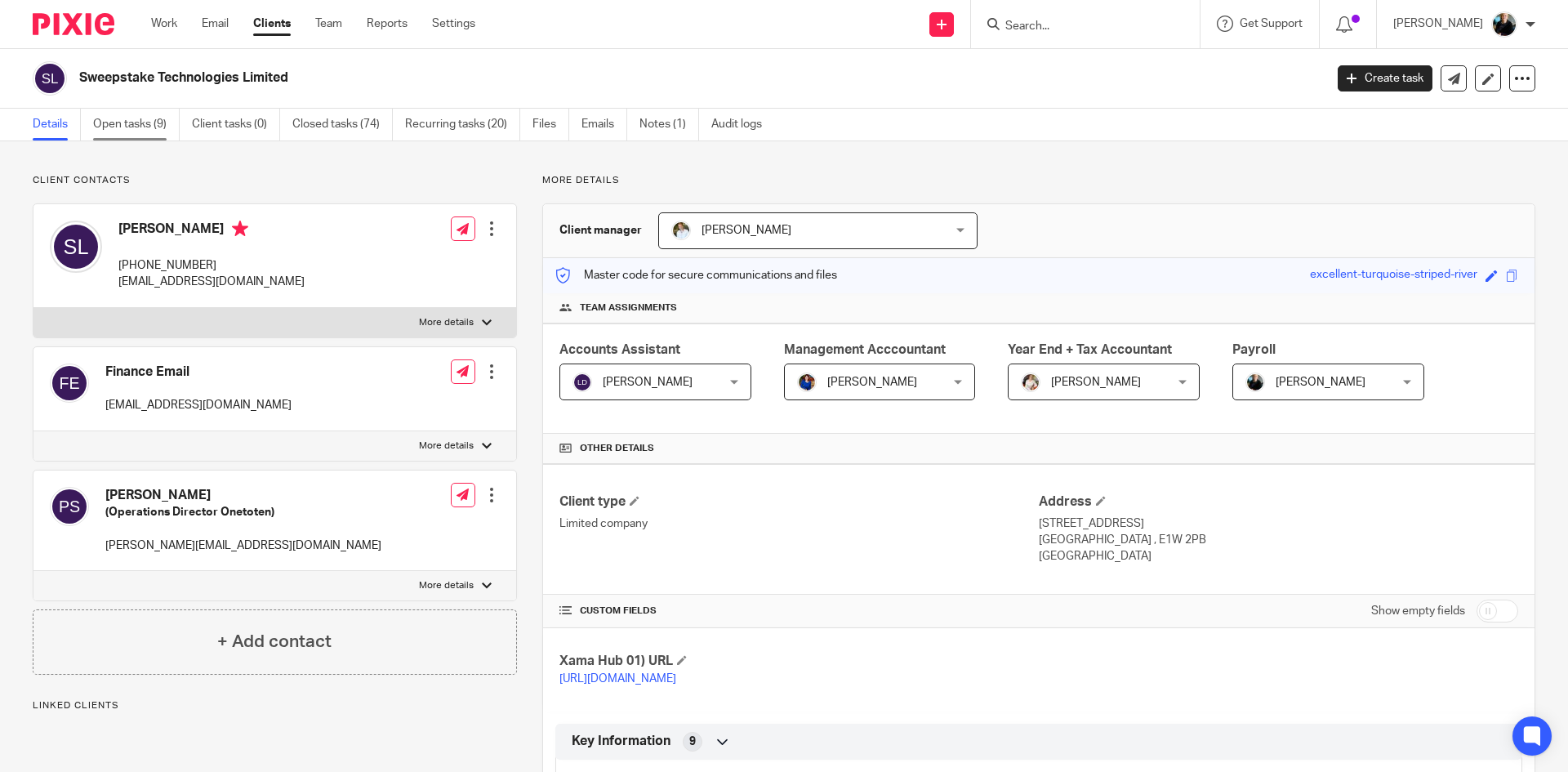
click at [102, 132] on link "Open tasks (9)" at bounding box center [136, 124] width 87 height 32
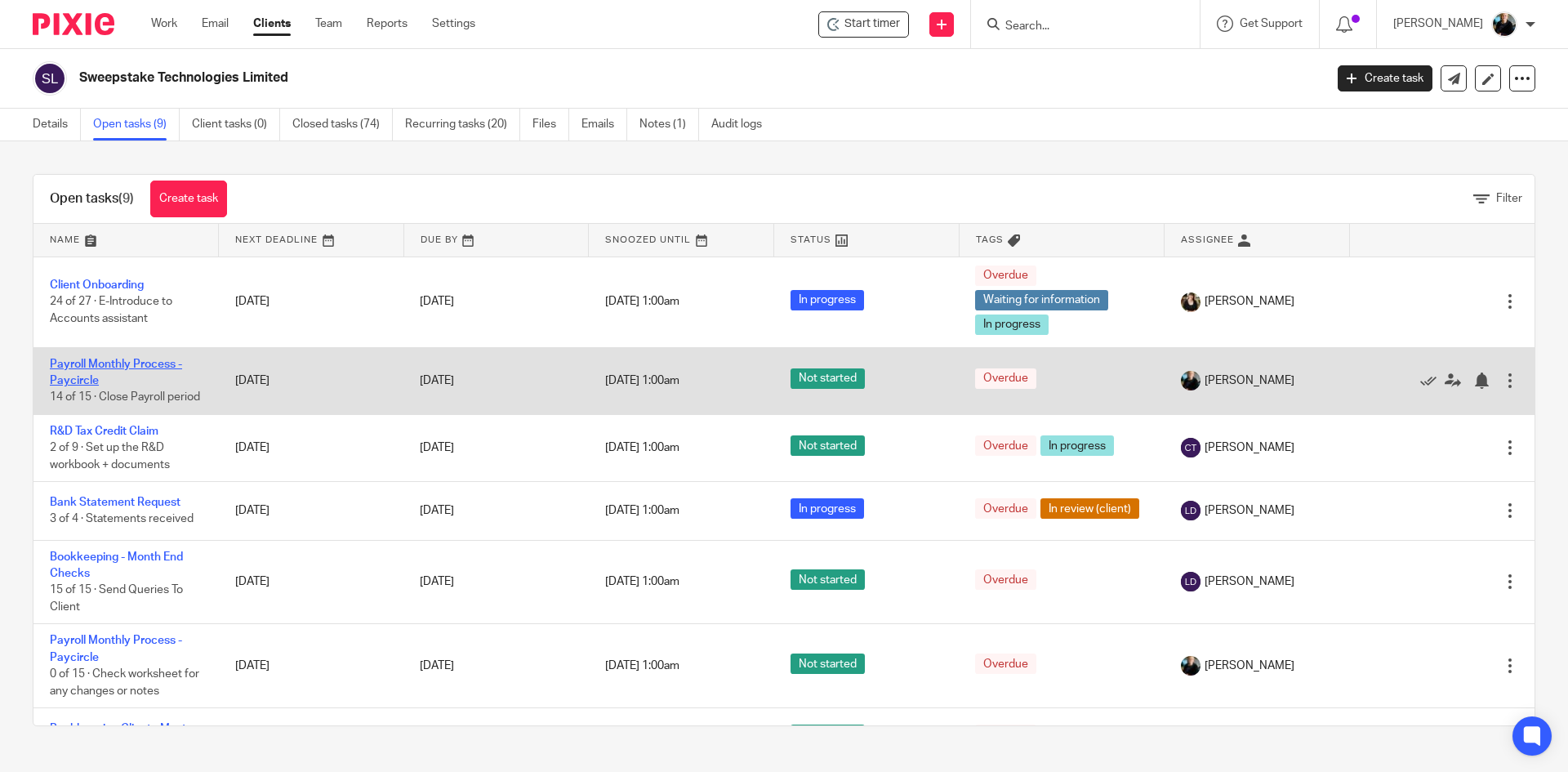
click at [80, 367] on link "Payroll Monthly Process - Paycircle" at bounding box center [115, 372] width 132 height 28
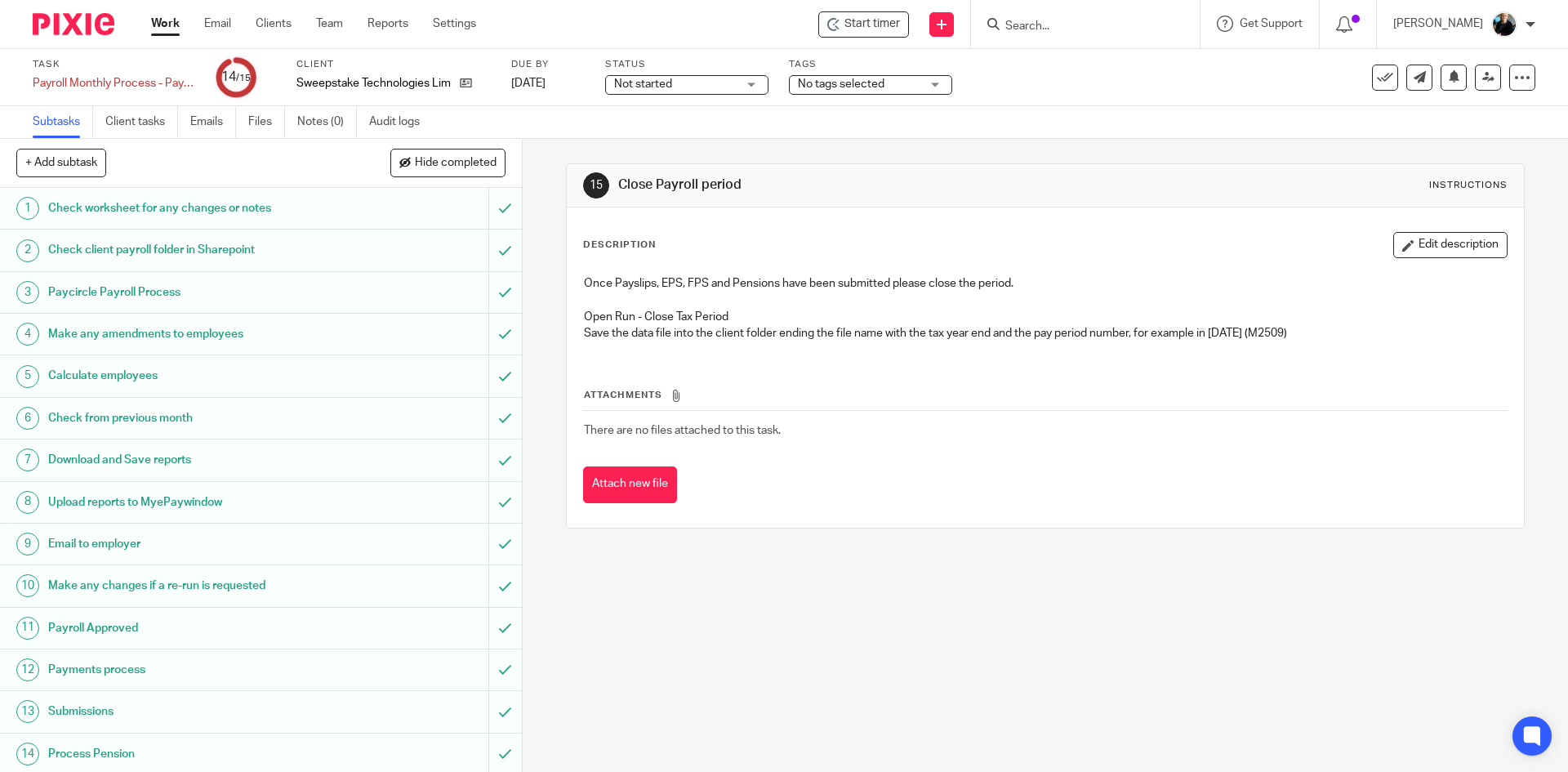
click at [754, 82] on div "Not started Not started" at bounding box center [687, 85] width 164 height 20
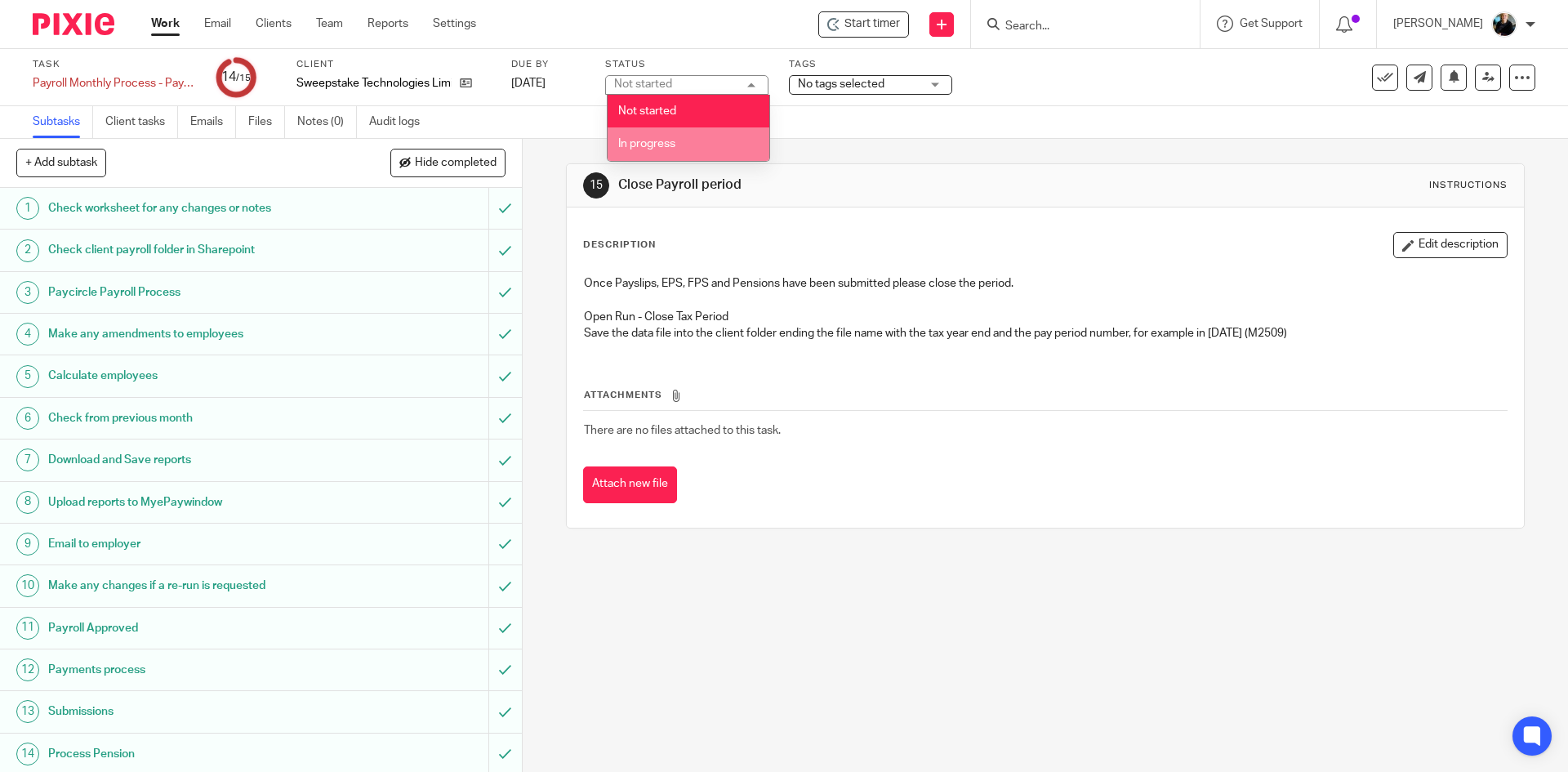
click at [685, 142] on li "In progress" at bounding box center [689, 144] width 162 height 34
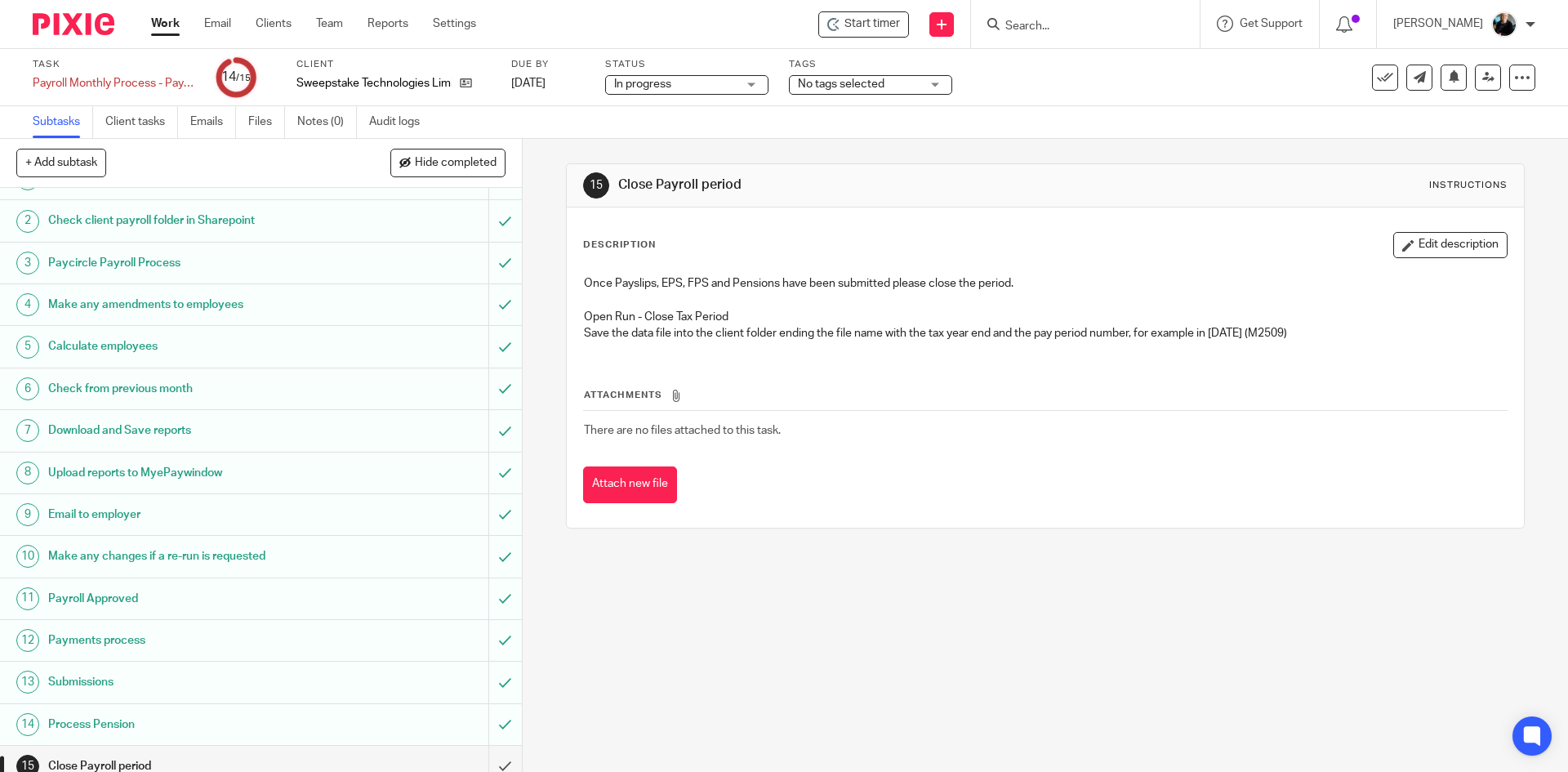
scroll to position [45, 0]
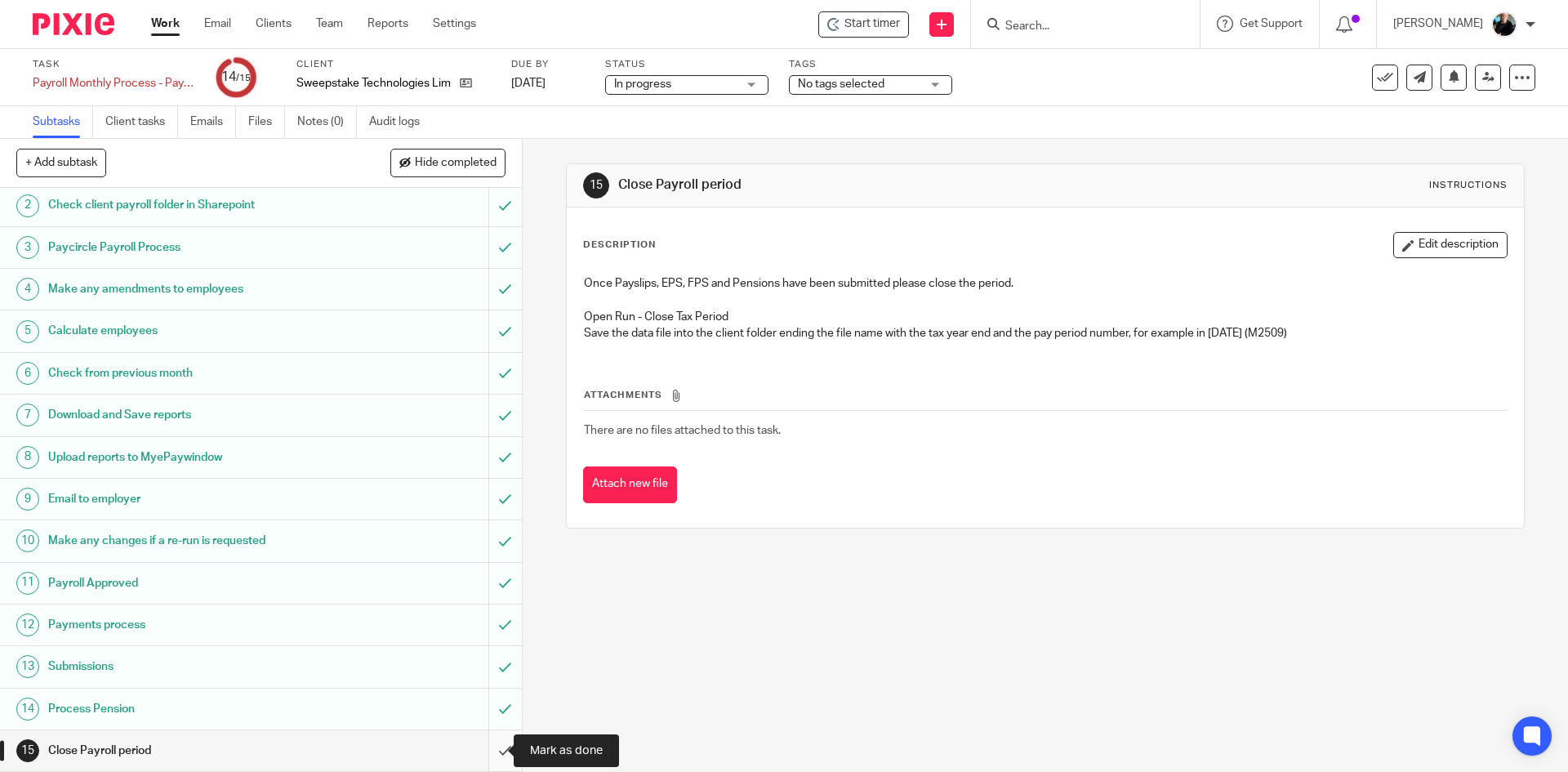
click at [489, 754] on input "submit" at bounding box center [261, 750] width 522 height 40
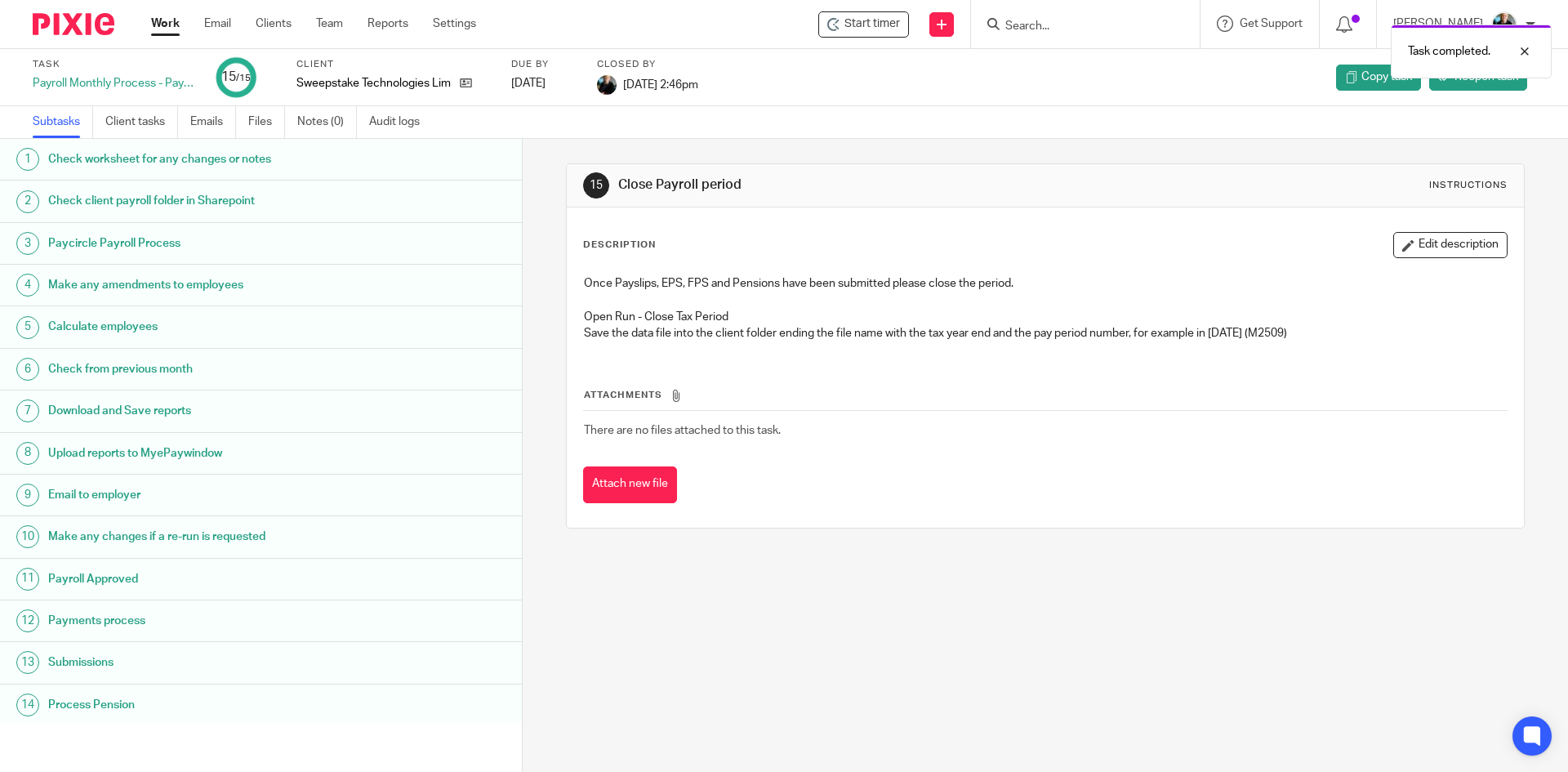
click at [1034, 12] on div at bounding box center [1085, 24] width 229 height 48
click at [1058, 32] on div "Task completed." at bounding box center [1168, 47] width 768 height 62
click at [1055, 24] on div "Task completed." at bounding box center [1168, 47] width 768 height 62
click at [1055, 22] on div "Task completed." at bounding box center [1168, 47] width 768 height 62
click at [1055, 22] on input "Search" at bounding box center [1077, 27] width 147 height 15
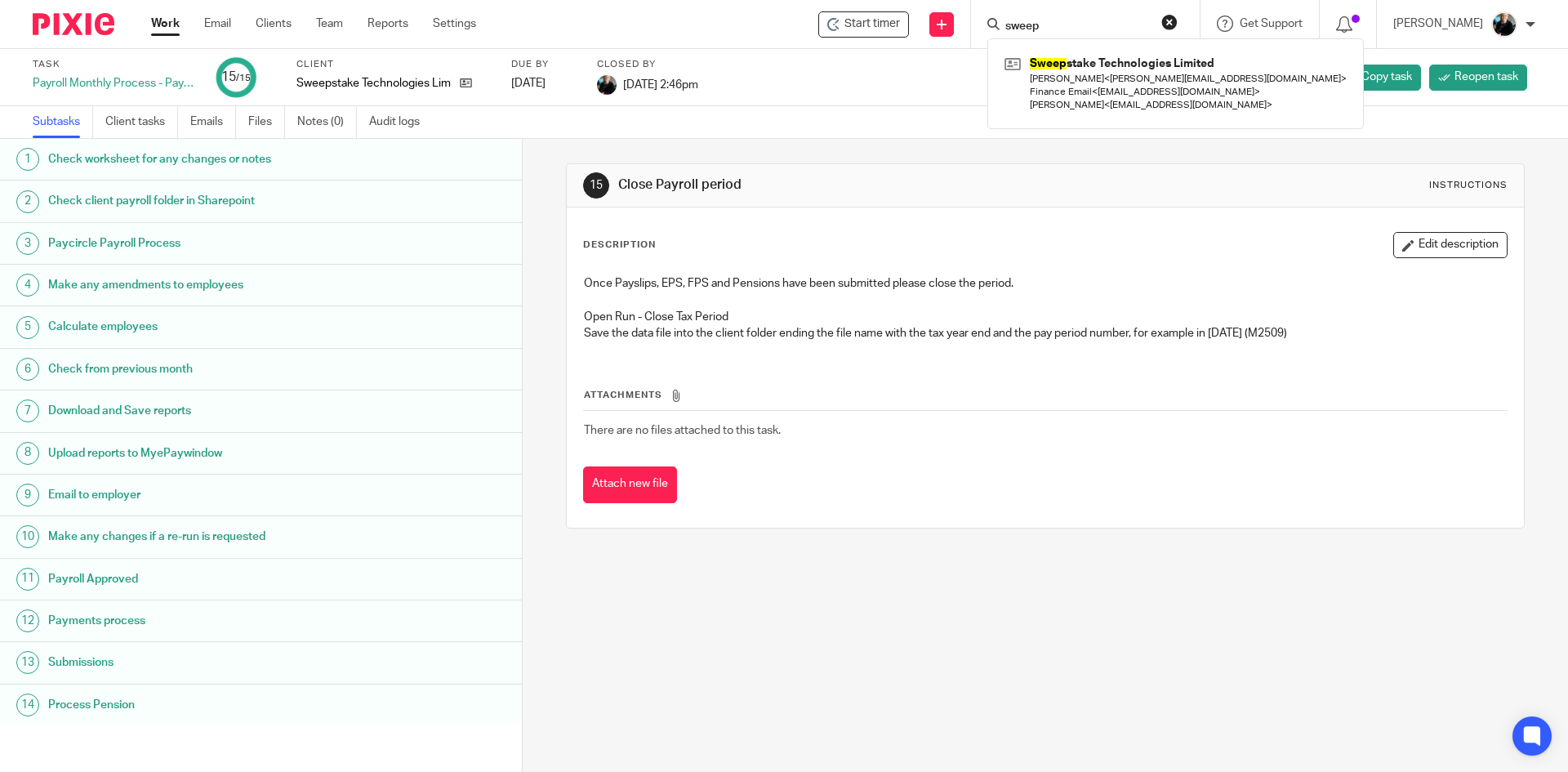
type input "sweep"
click button "submit" at bounding box center [0, 0] width 0 height 0
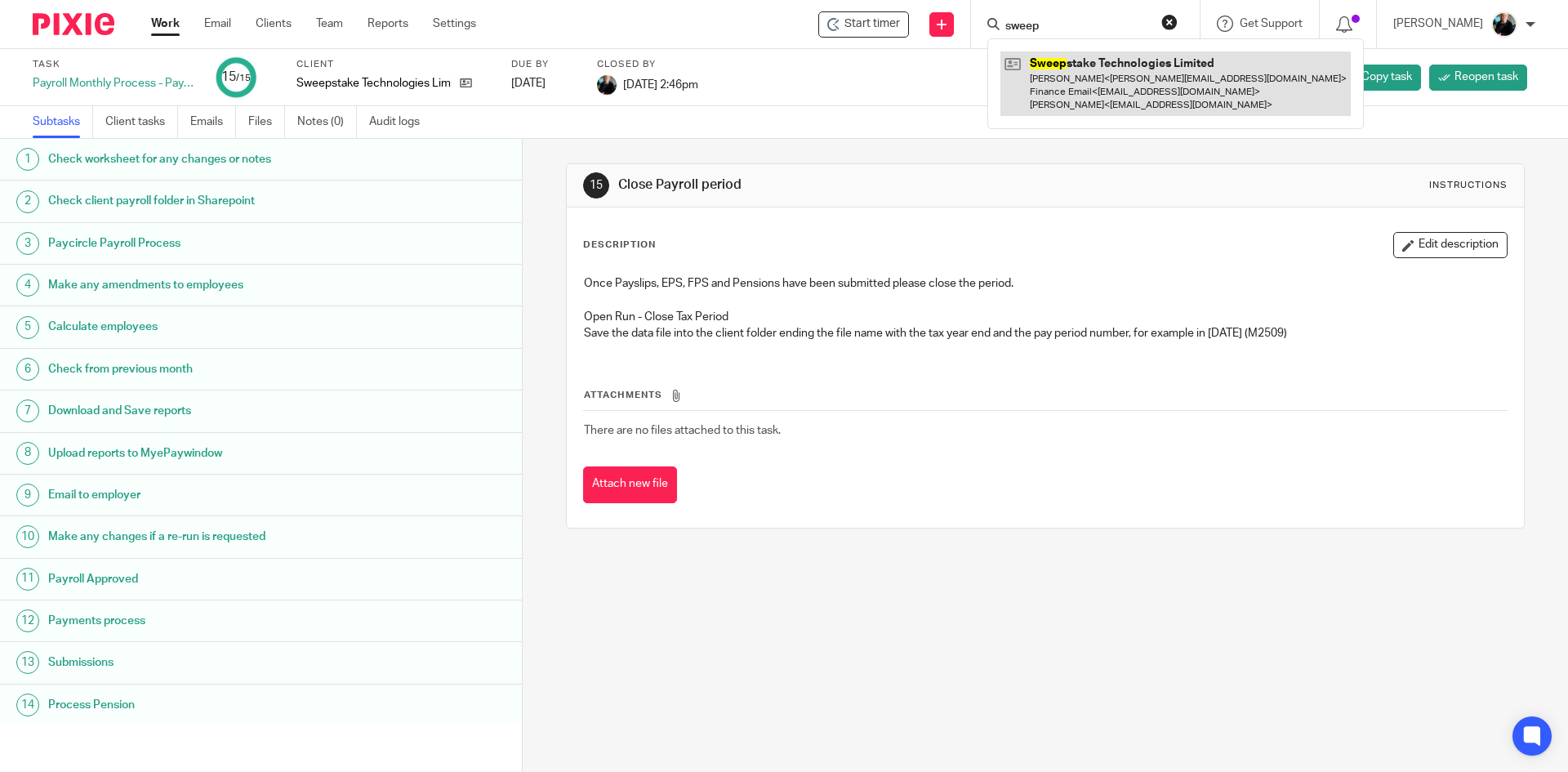
click at [1029, 73] on link at bounding box center [1175, 83] width 350 height 64
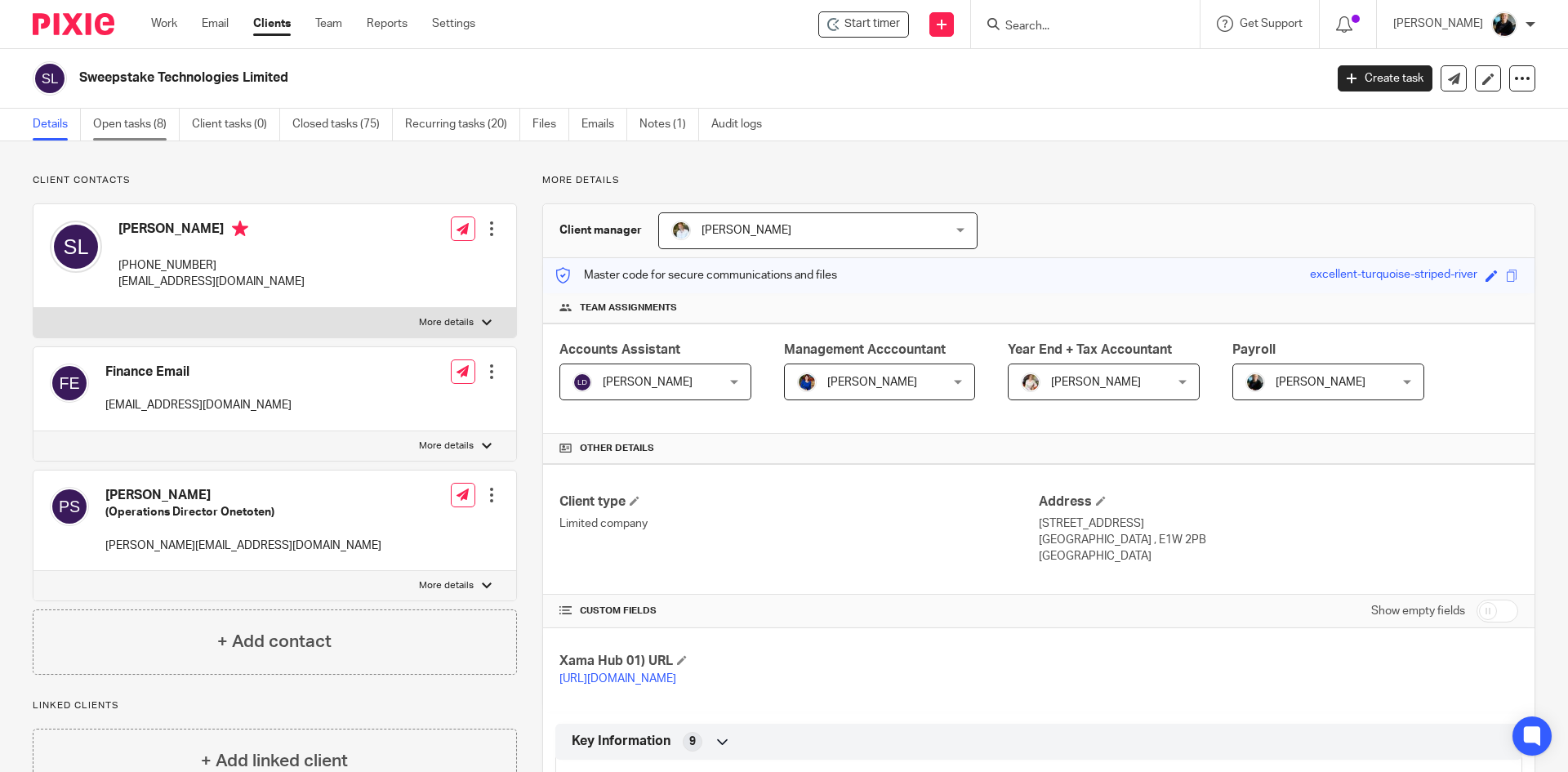
click at [130, 126] on link "Open tasks (8)" at bounding box center [136, 124] width 87 height 32
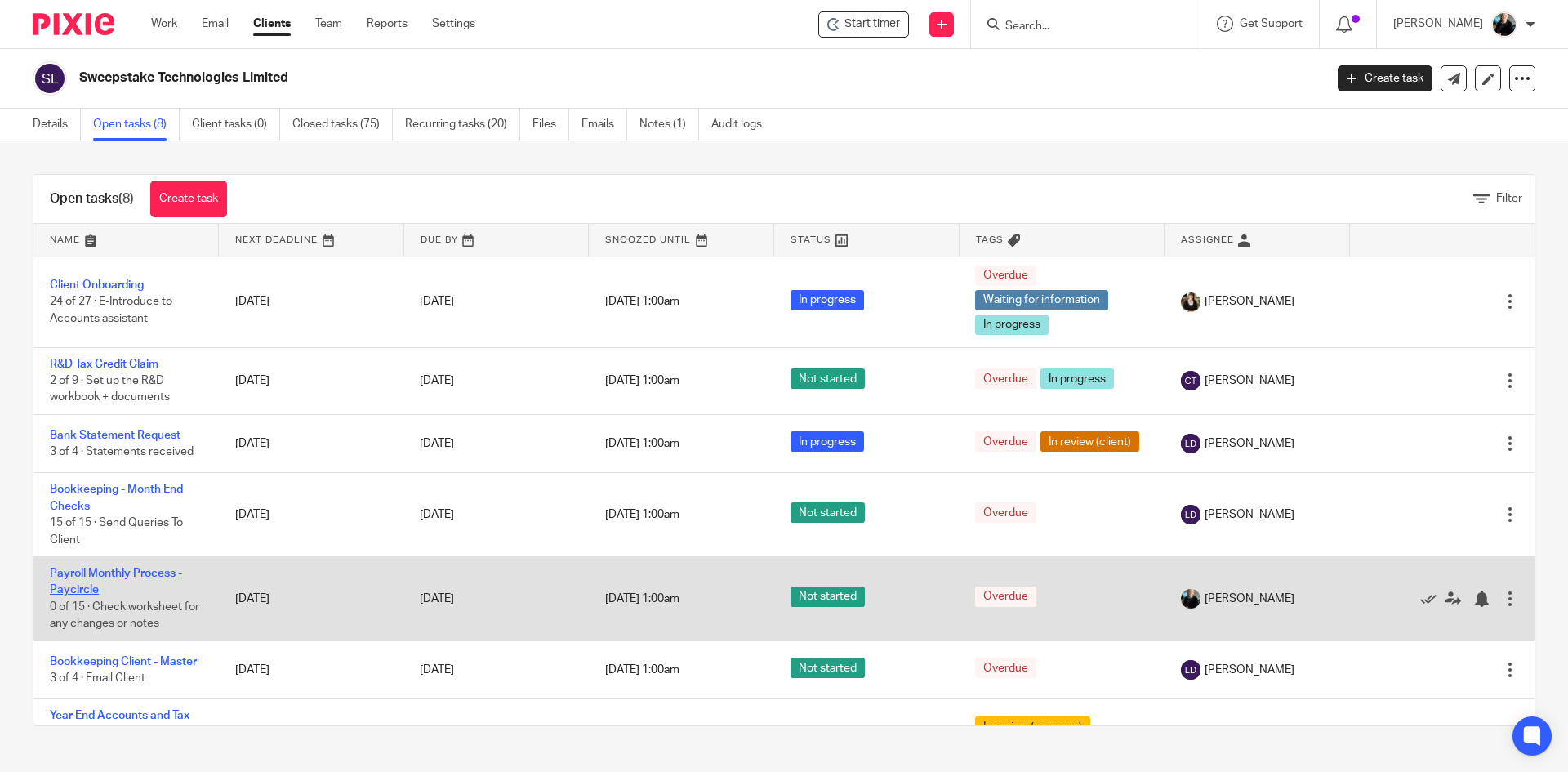
click at [71, 572] on link "Payroll Monthly Process - Paycircle" at bounding box center [115, 581] width 132 height 28
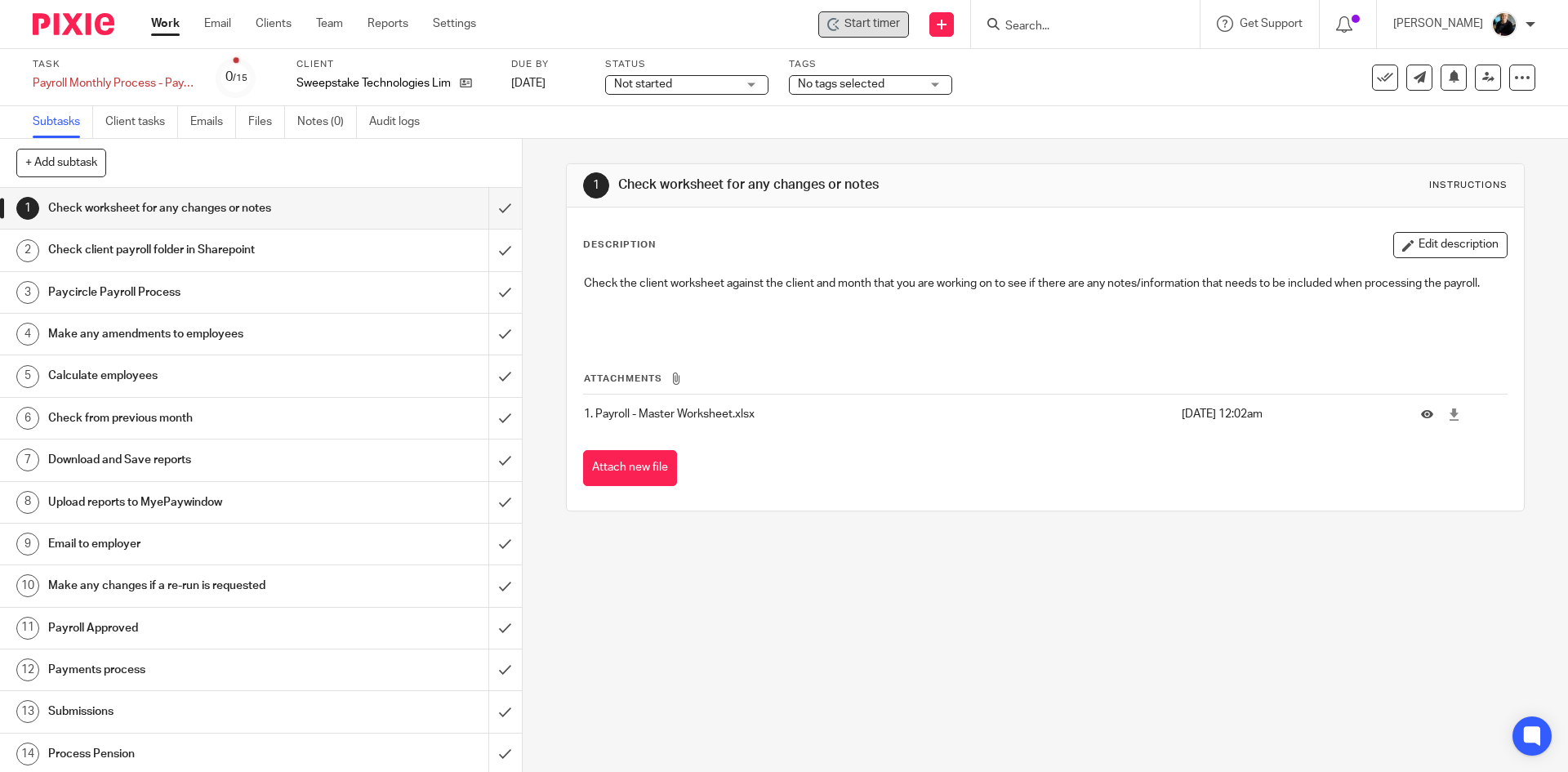
click at [900, 24] on span "Start timer" at bounding box center [872, 24] width 55 height 17
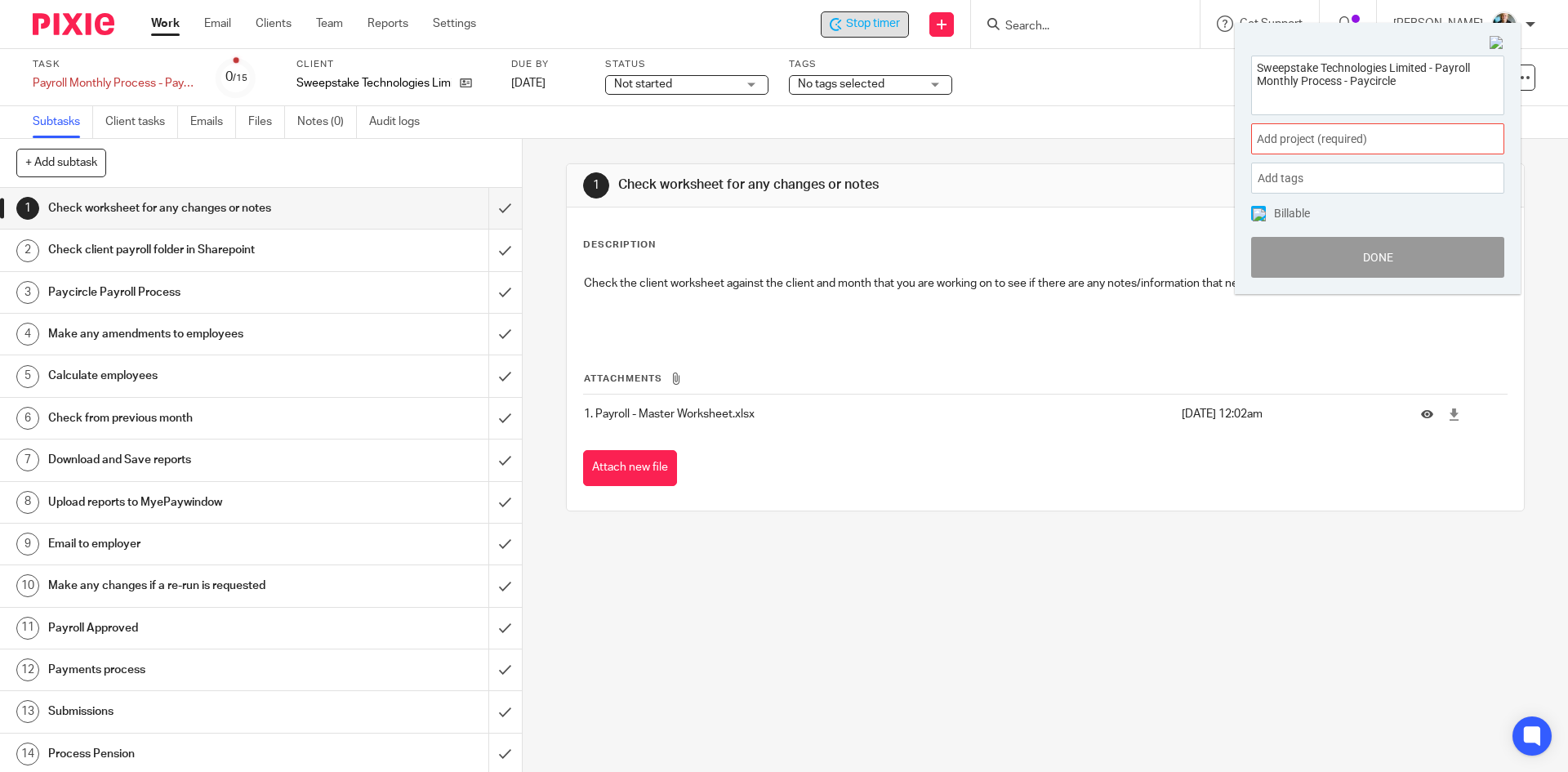
click at [1396, 133] on span "Add project (required) :" at bounding box center [1360, 138] width 206 height 17
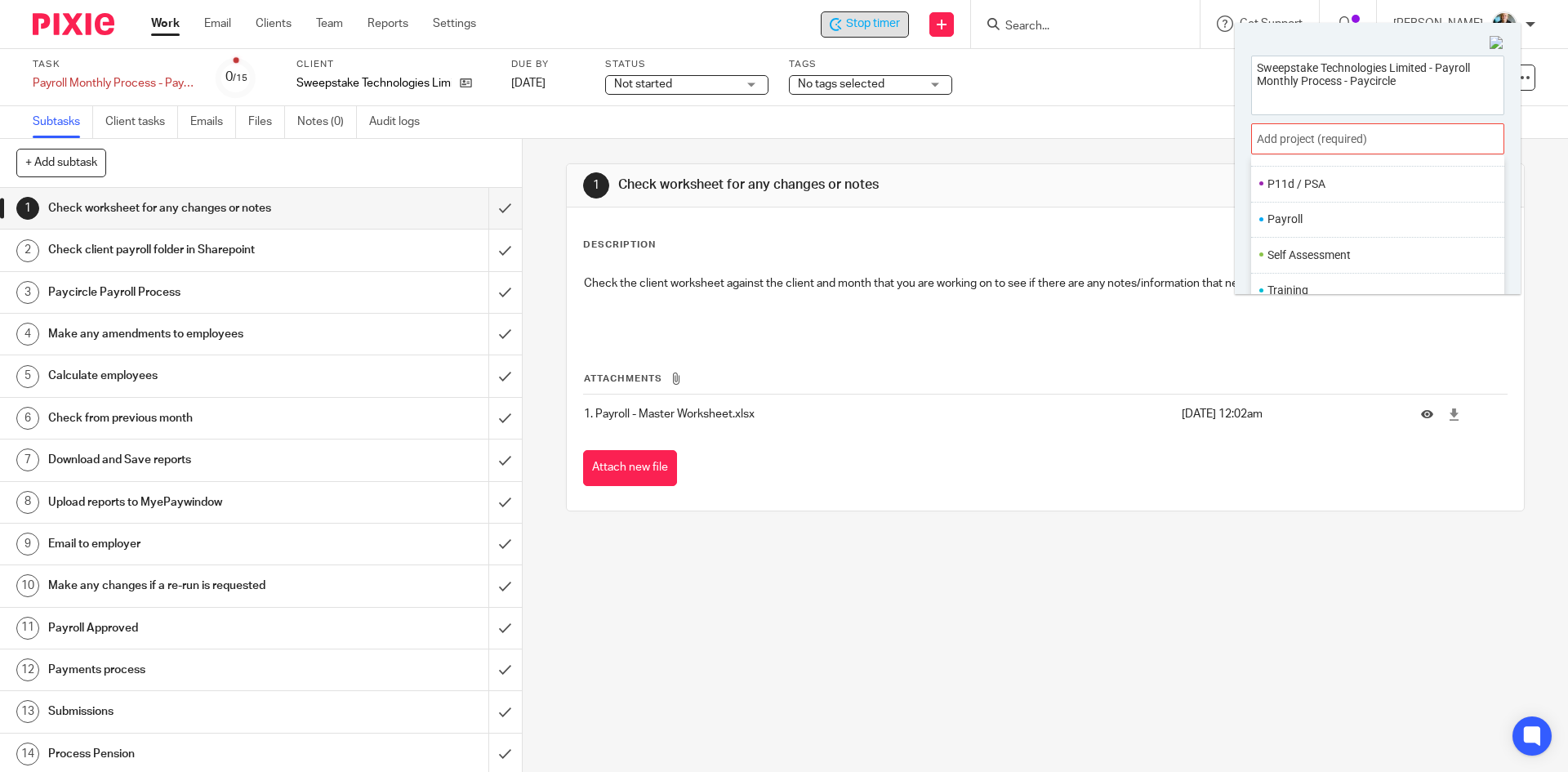
scroll to position [612, 0]
click at [1261, 210] on ul "Payroll" at bounding box center [1378, 215] width 254 height 36
click at [1275, 216] on li "Payroll" at bounding box center [1375, 214] width 213 height 17
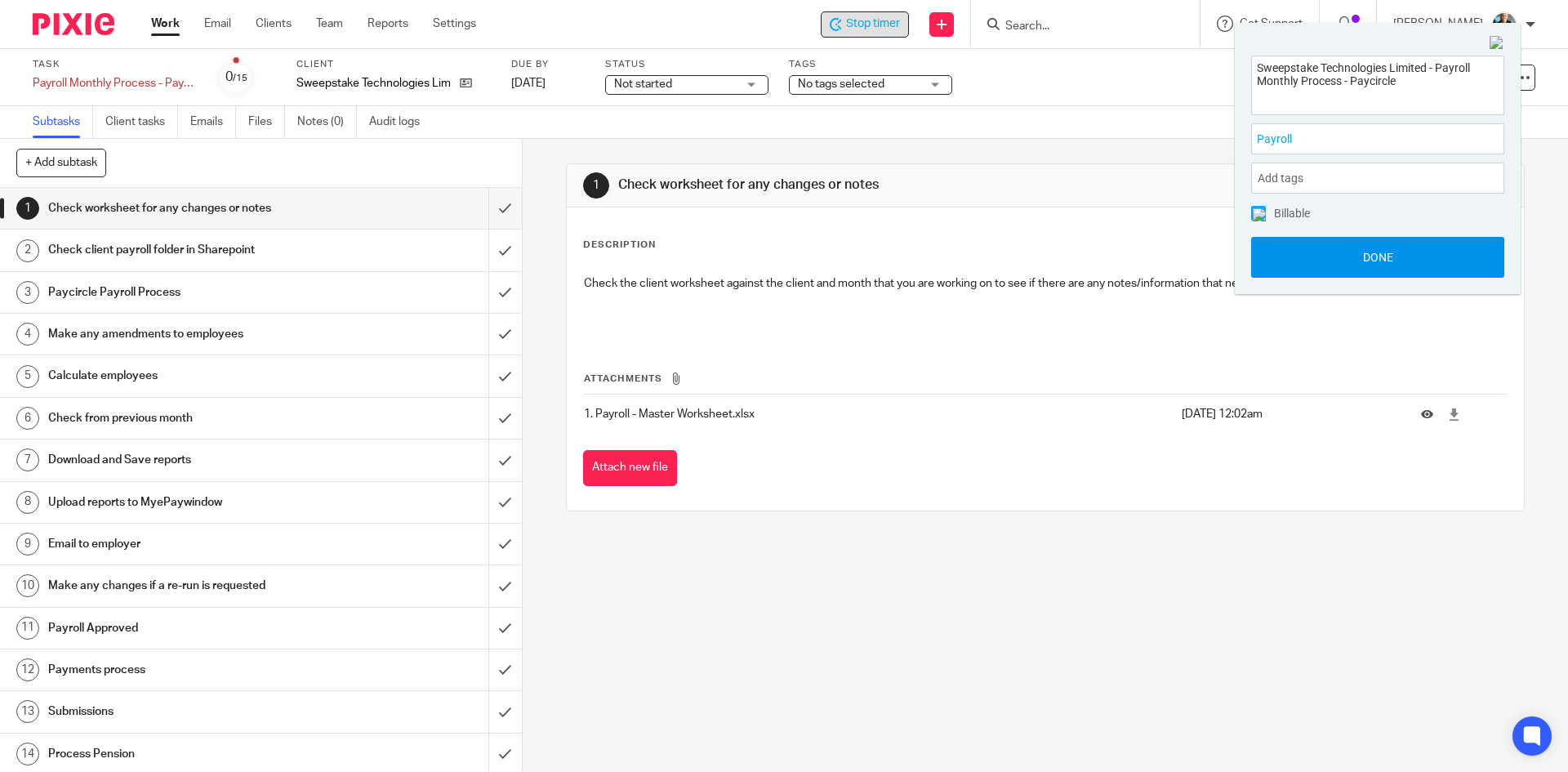
click at [1292, 254] on button "Done" at bounding box center [1378, 257] width 254 height 40
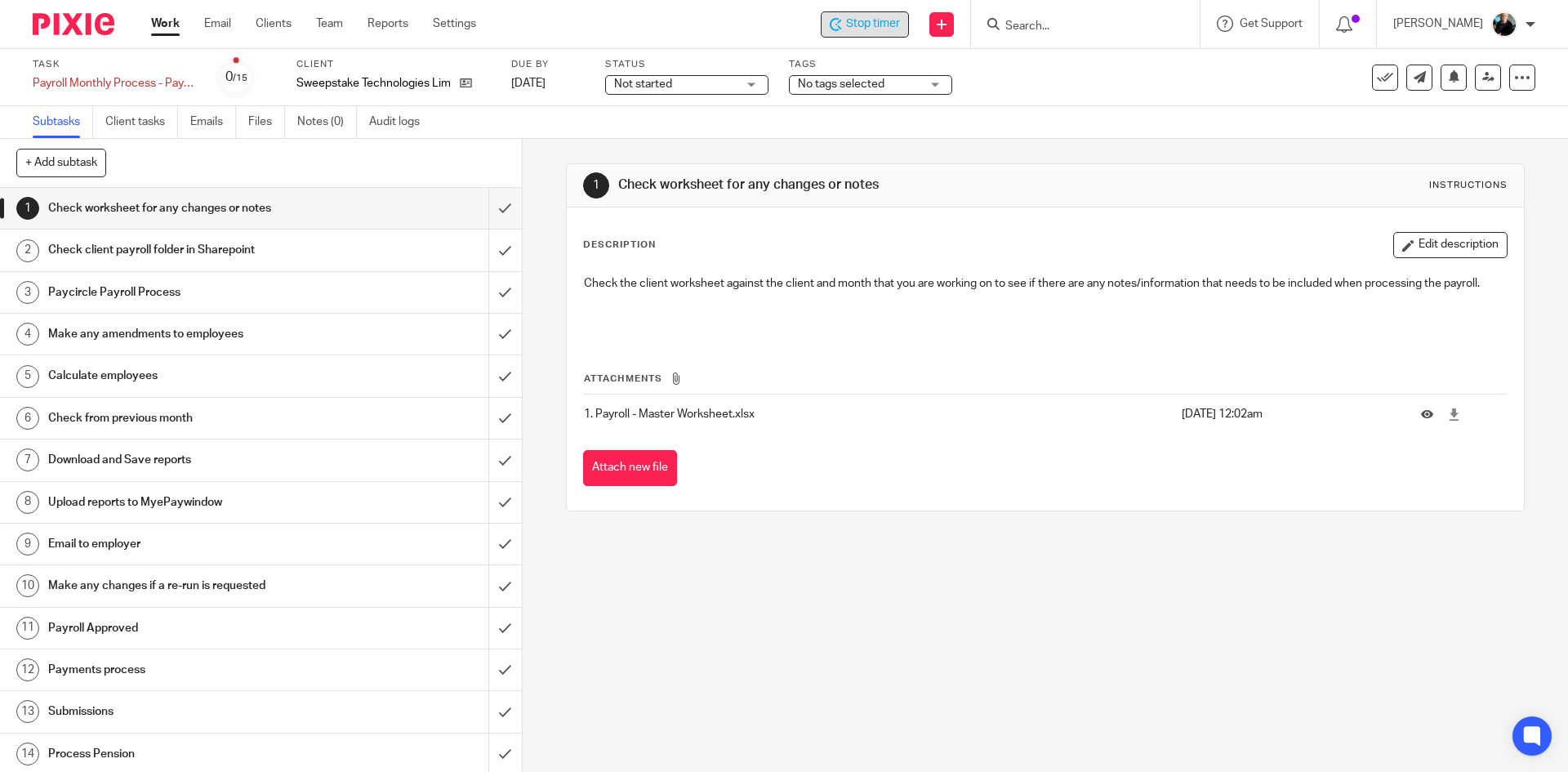
click at [1044, 16] on form at bounding box center [1090, 24] width 174 height 21
click at [1039, 32] on input "Search" at bounding box center [1077, 27] width 147 height 15
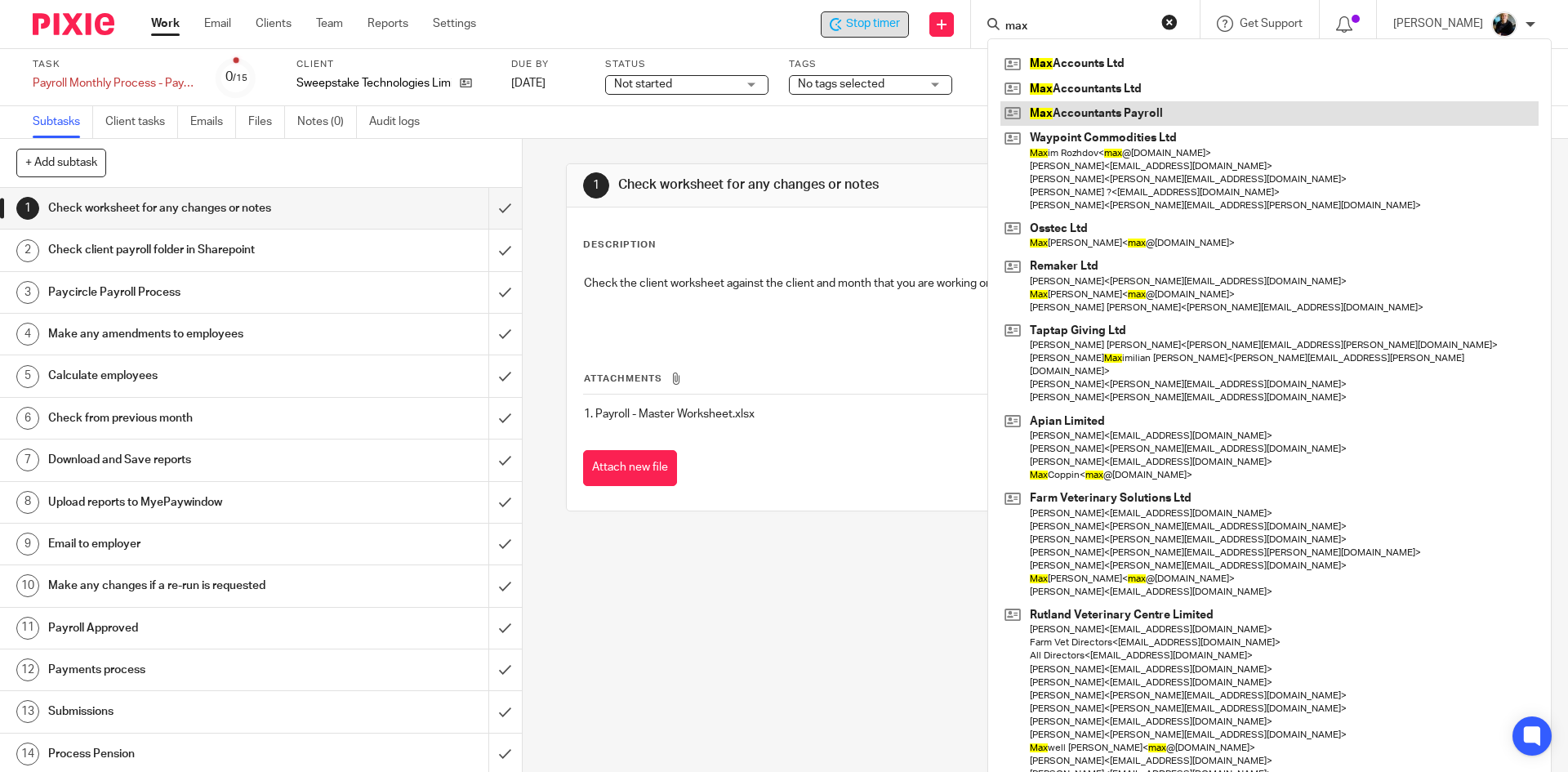
type input "max"
click at [1136, 113] on link at bounding box center [1269, 114] width 538 height 25
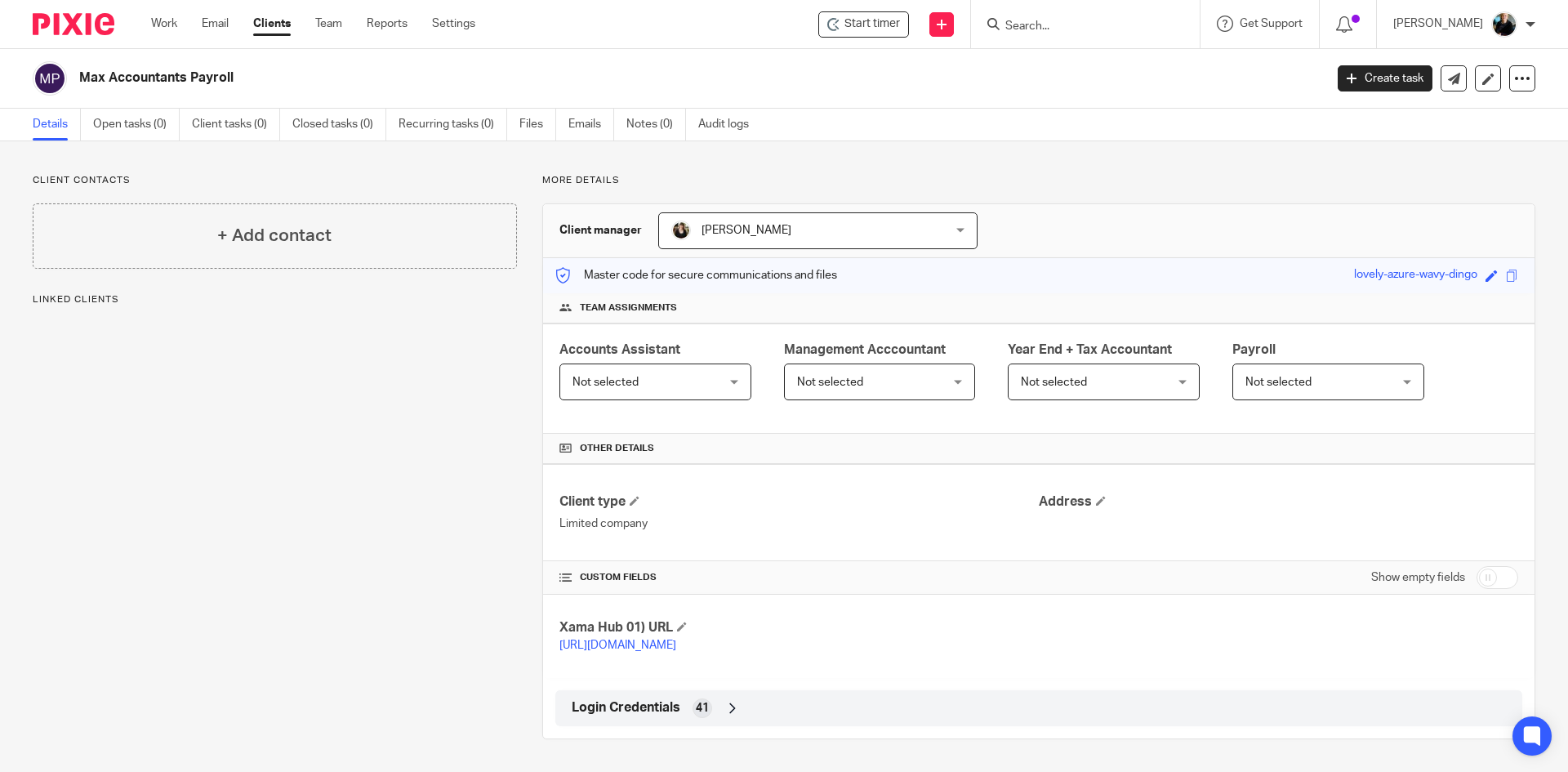
scroll to position [17, 0]
click at [740, 703] on div "Login Credentials 41" at bounding box center [1038, 709] width 942 height 28
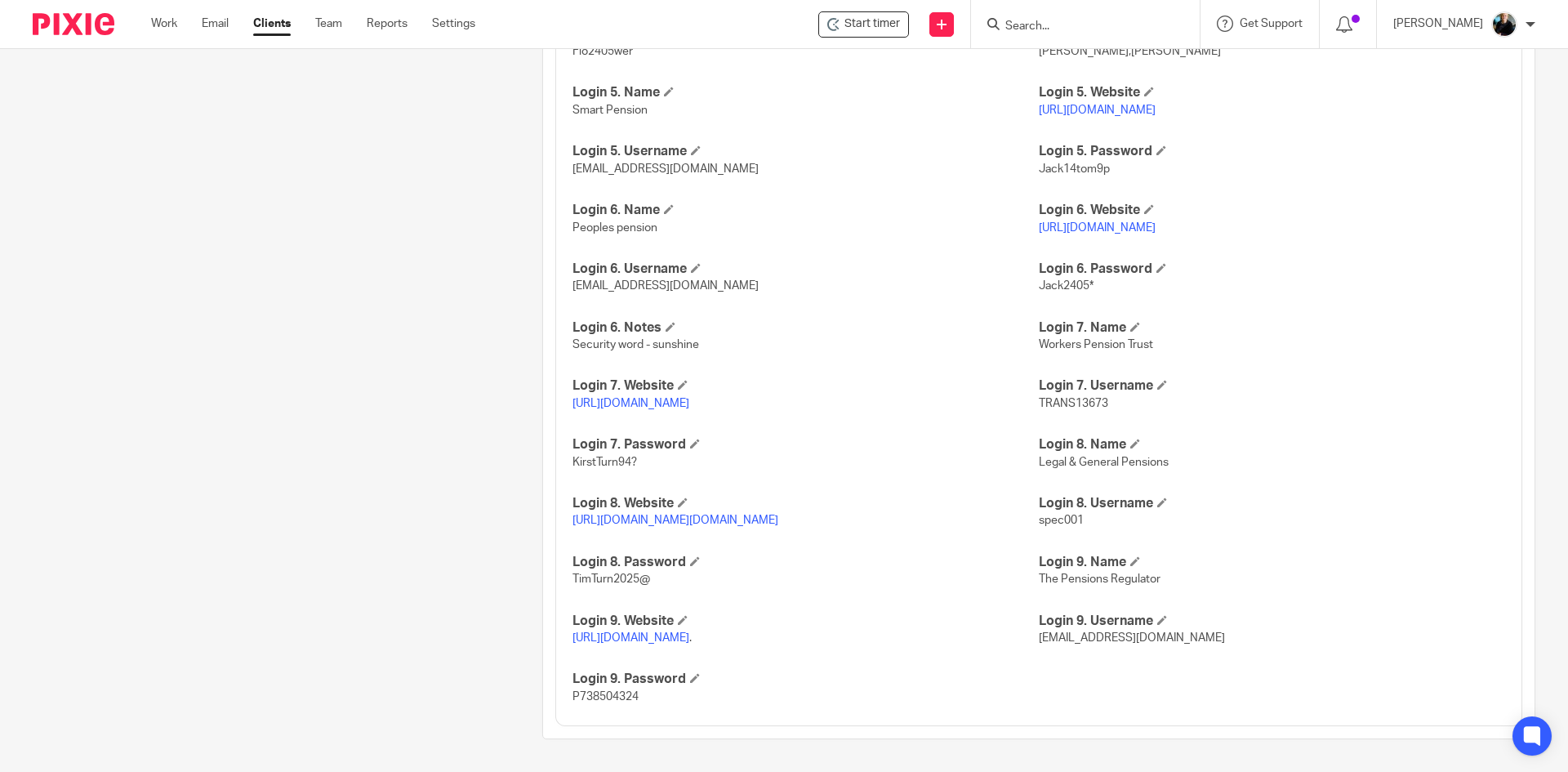
scroll to position [1350, 0]
click at [1102, 633] on span "[EMAIL_ADDRESS][DOMAIN_NAME]" at bounding box center [1132, 639] width 187 height 12
click at [618, 633] on link "[URL][DOMAIN_NAME]" at bounding box center [631, 639] width 116 height 12
